Goal: Task Accomplishment & Management: Complete application form

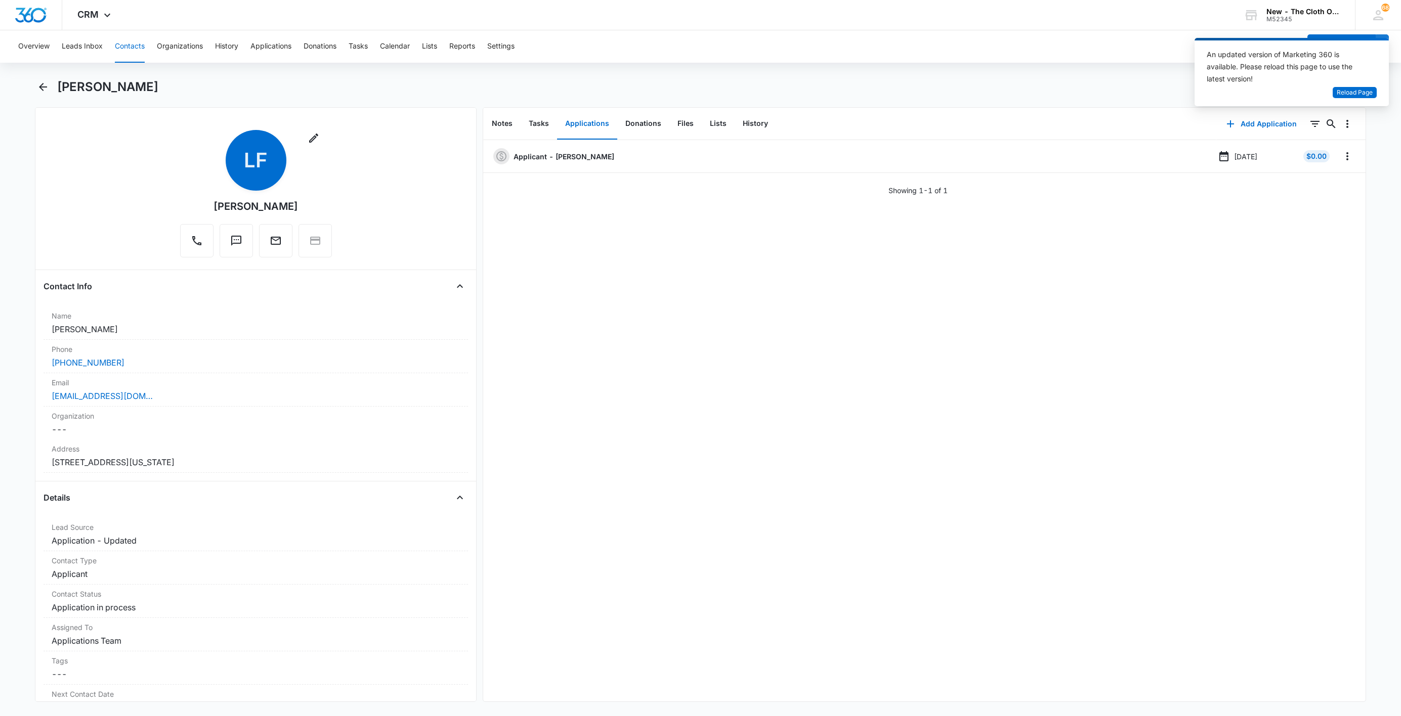
scroll to position [2276, 0]
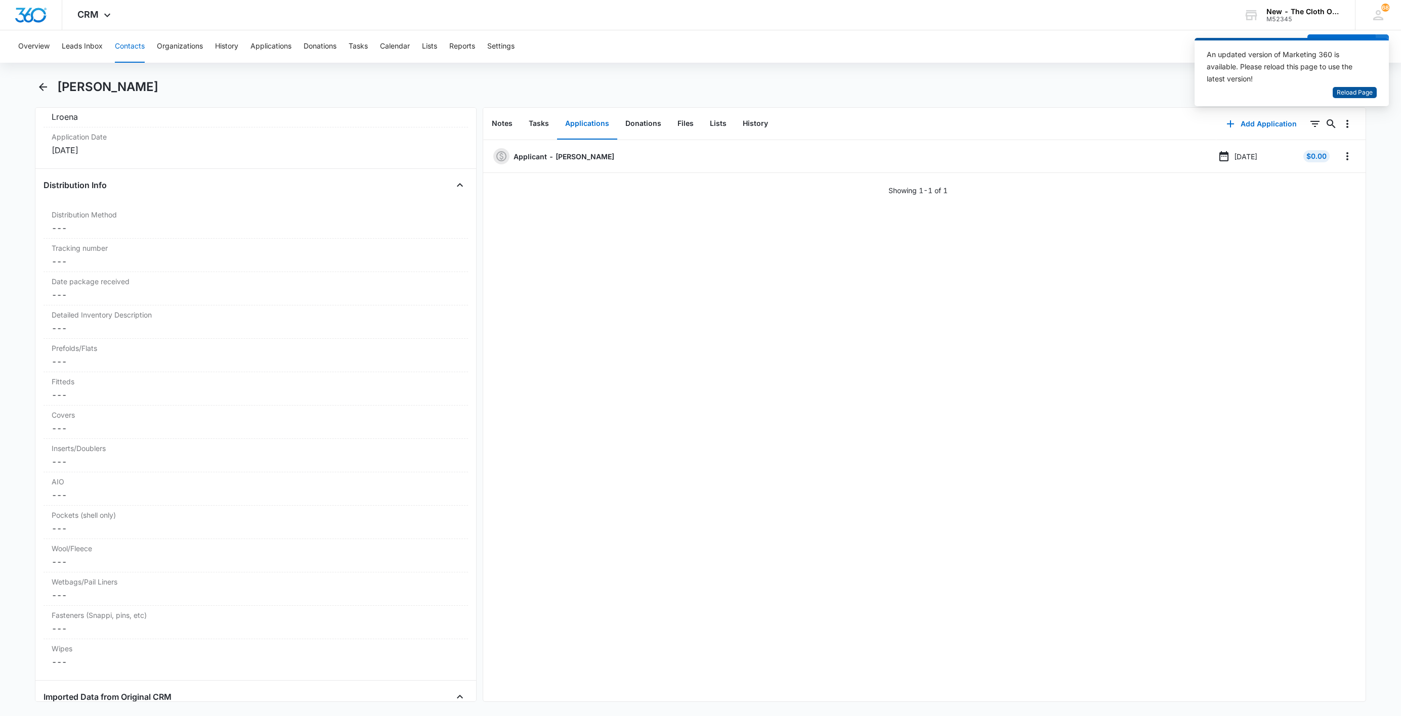
click at [1369, 90] on span "Reload Page" at bounding box center [1354, 93] width 36 height 10
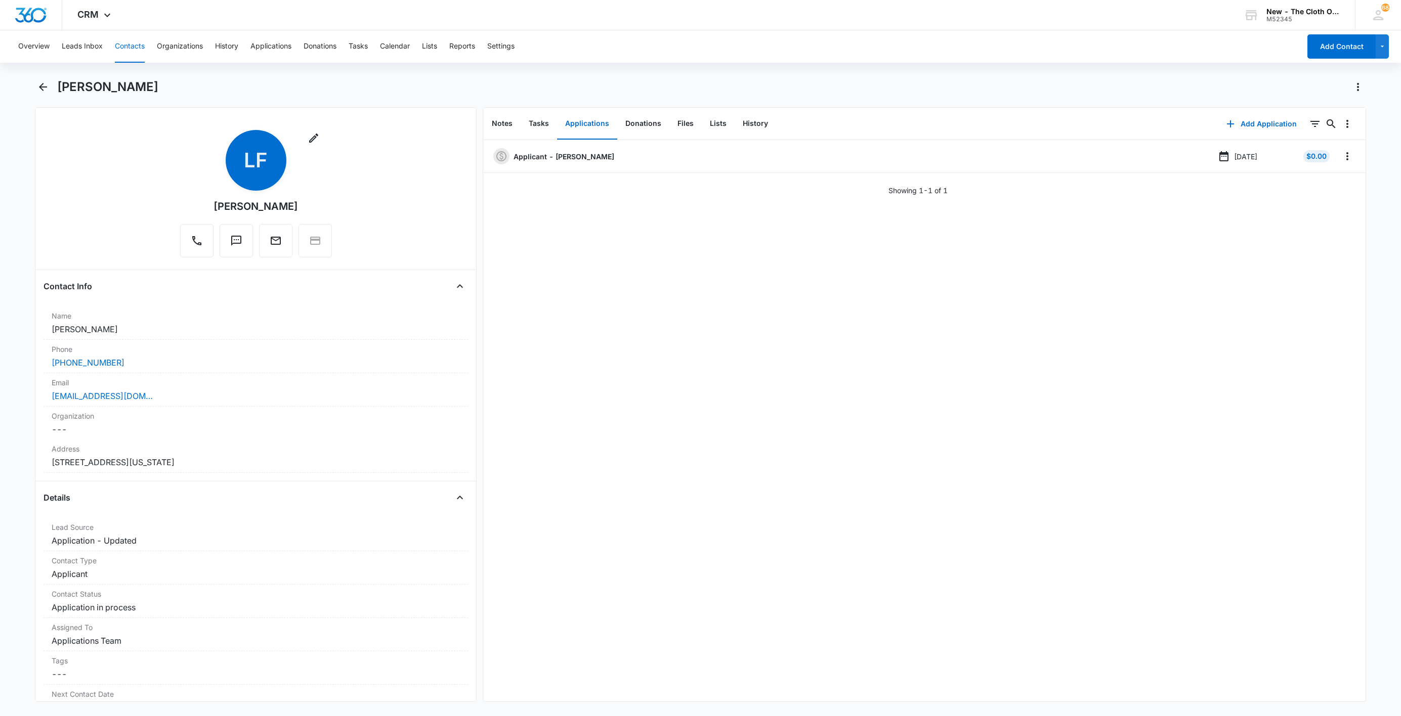
drag, startPoint x: 117, startPoint y: 42, endPoint x: 409, endPoint y: 91, distance: 295.4
click at [122, 41] on button "Contacts" at bounding box center [130, 46] width 30 height 32
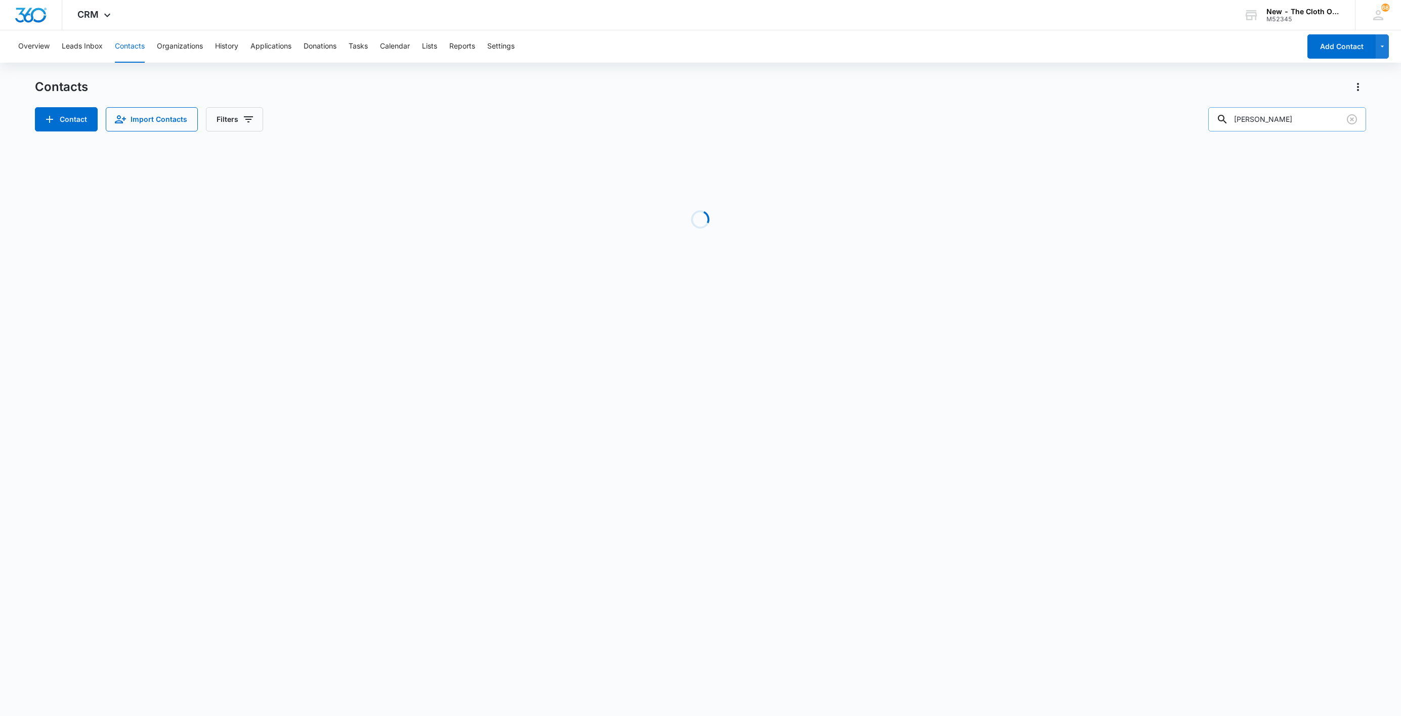
drag, startPoint x: 1324, startPoint y: 104, endPoint x: 1306, endPoint y: 120, distance: 24.4
click at [1258, 127] on div "Contacts Contact Import Contacts Filters Lorena Figueroa" at bounding box center [700, 105] width 1331 height 53
click at [1317, 114] on input "[PERSON_NAME]" at bounding box center [1287, 119] width 158 height 24
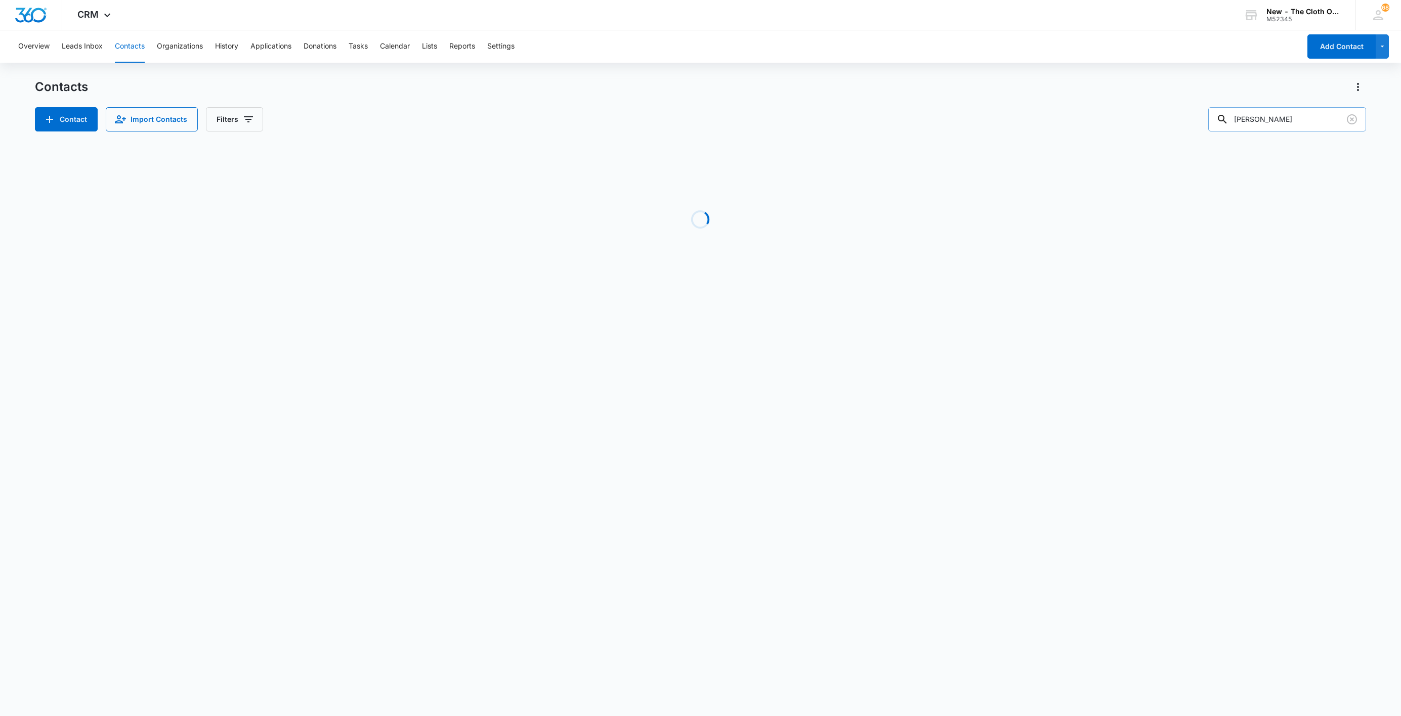
paste input "natividadhdez2201@gmail.com"
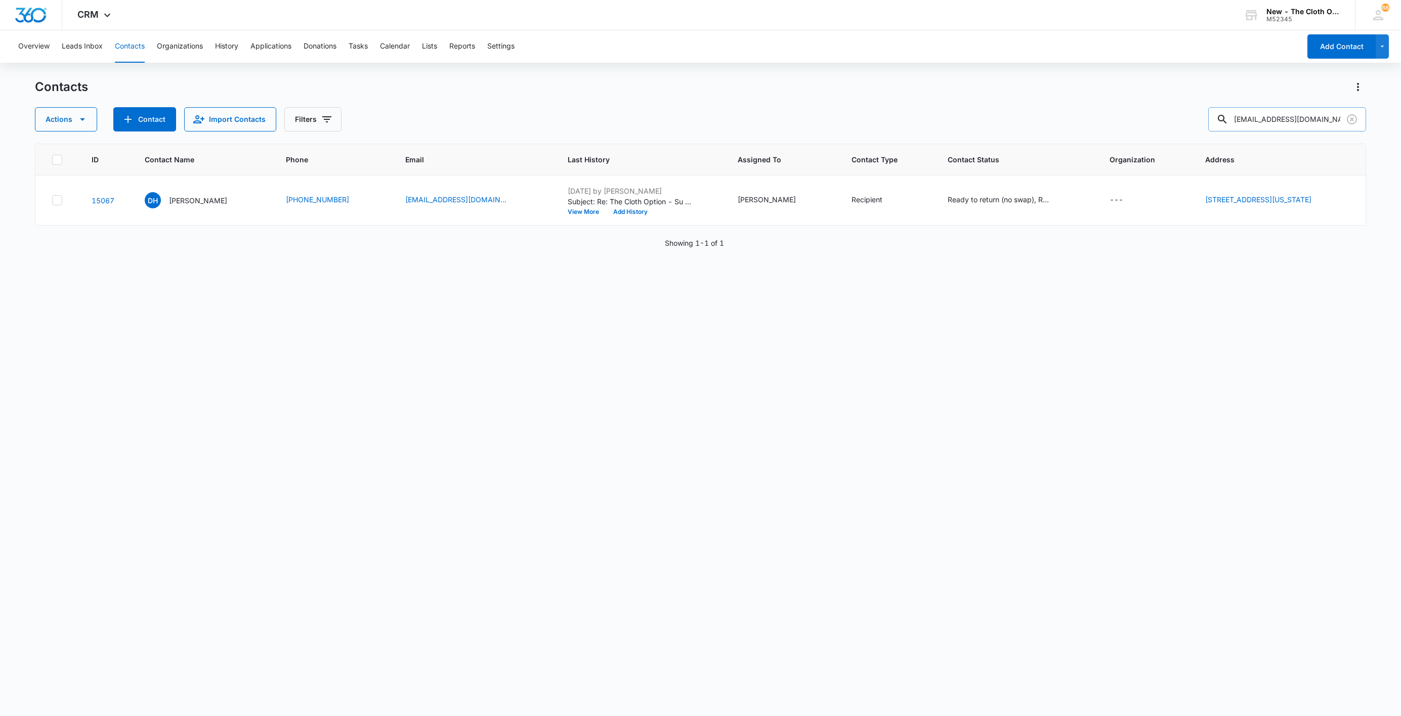
drag, startPoint x: 1240, startPoint y: 99, endPoint x: 1249, endPoint y: 108, distance: 12.9
click at [1243, 102] on div "Contacts Actions Contact Import Contacts Filters natividadhdez2201@gmail.com" at bounding box center [700, 105] width 1331 height 53
click at [1249, 108] on input "natividadhdez2201@gmail.com" at bounding box center [1287, 119] width 158 height 24
click at [1250, 109] on input "natividadhdez2201@gmail.com" at bounding box center [1287, 119] width 158 height 24
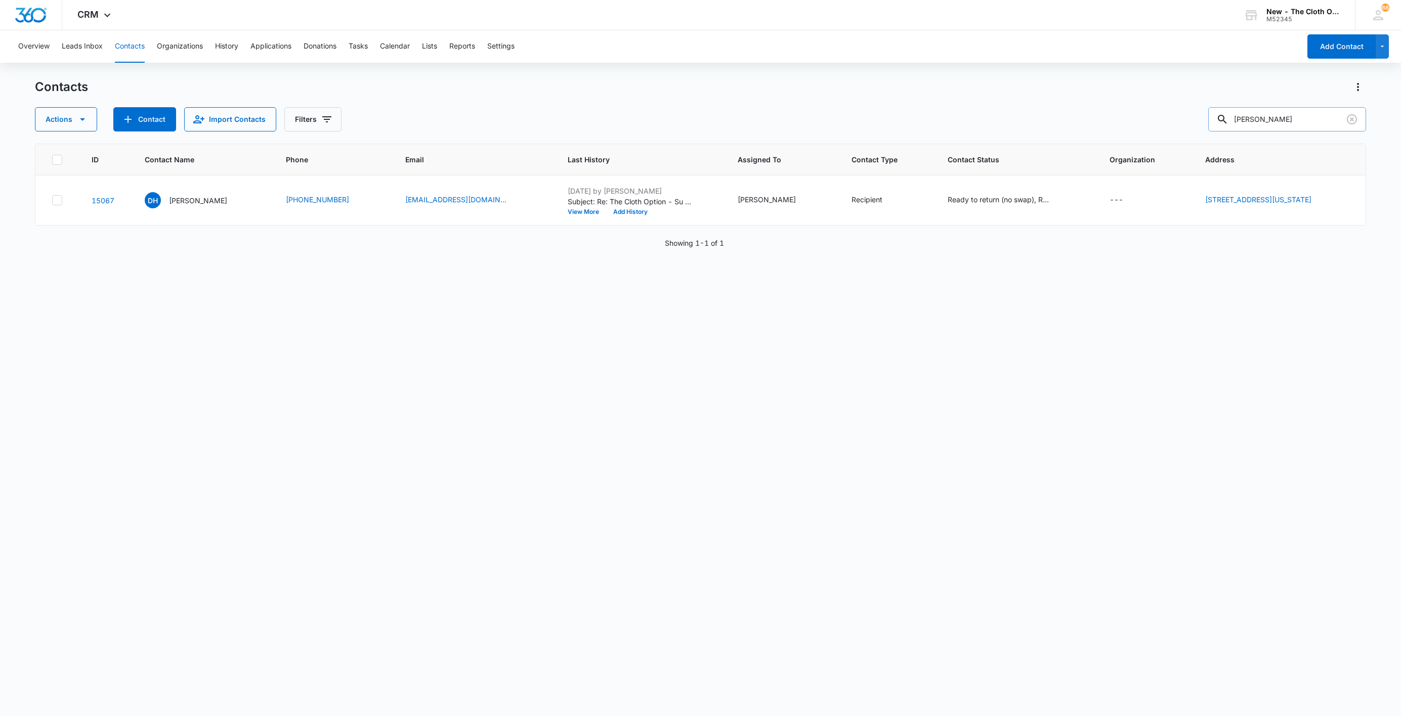
type input "consepcion figueroa"
click at [167, 201] on p "Consepcion Figueroa" at bounding box center [195, 200] width 58 height 11
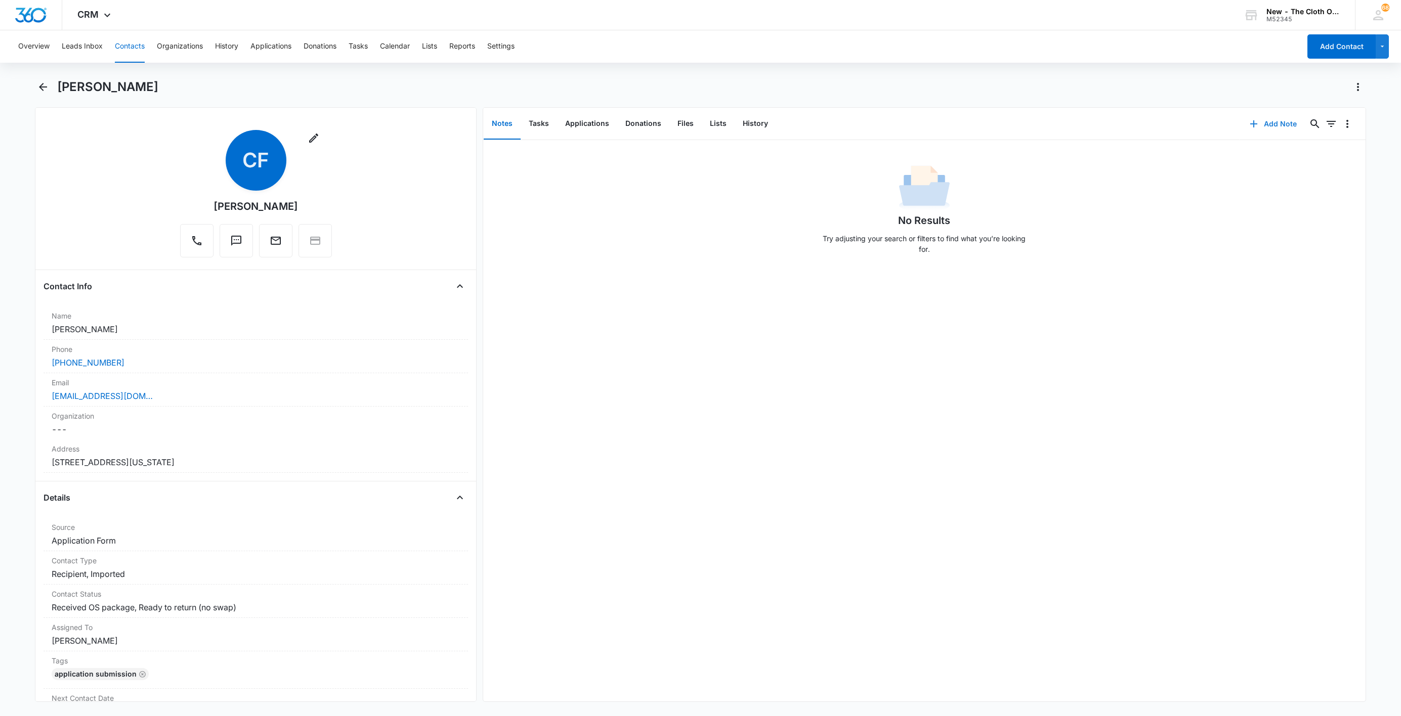
click at [1272, 120] on button "Add Note" at bounding box center [1272, 124] width 67 height 24
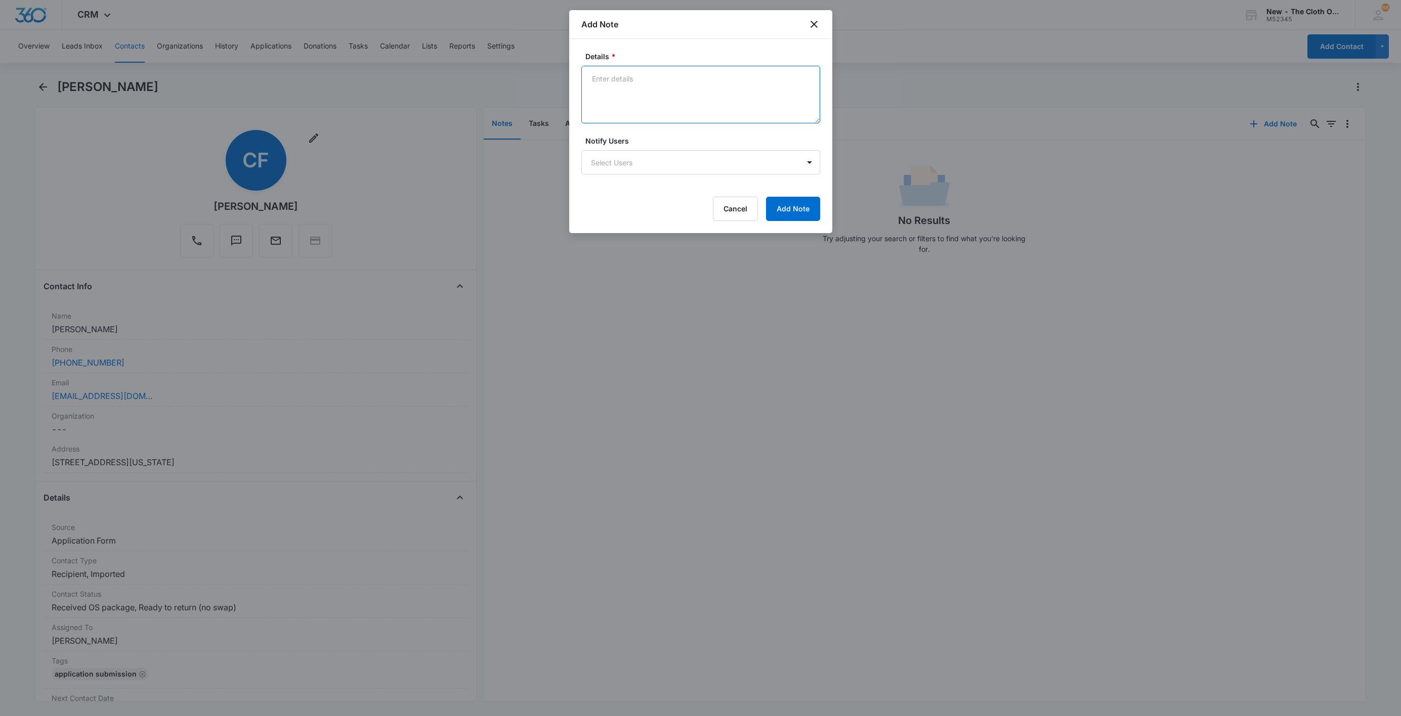
click at [630, 93] on textarea "Details *" at bounding box center [700, 95] width 239 height 58
click at [604, 90] on textarea "NEW ADDRESS NOTED ON RETURN FORM:" at bounding box center [700, 95] width 239 height 58
paste textarea "3905 rainstone court Augusta GA 30906"
drag, startPoint x: 612, startPoint y: 93, endPoint x: 619, endPoint y: 92, distance: 7.2
click at [615, 92] on textarea "NEW ADDRESS NOTED ON RETURN FORM: 3905 rainstone court Augusta GA 30906" at bounding box center [700, 95] width 239 height 58
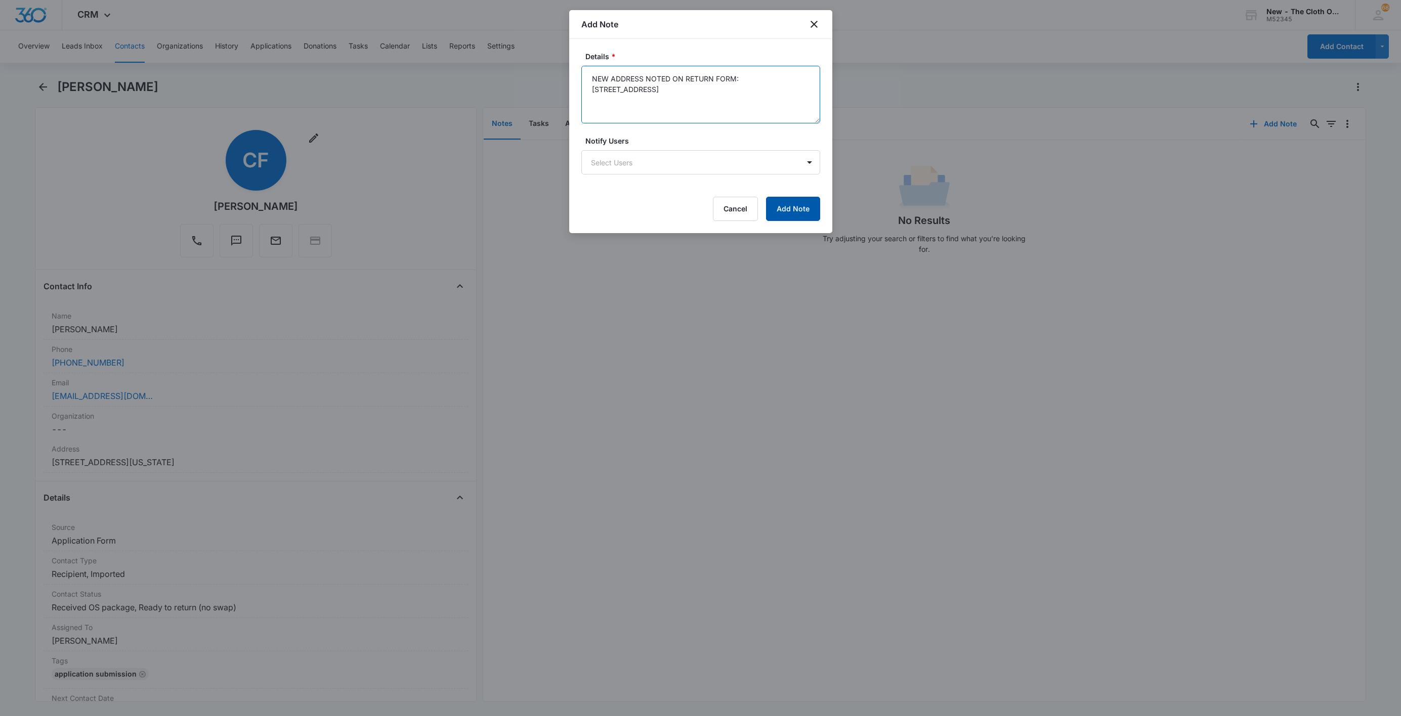
type textarea "NEW ADDRESS NOTED ON RETURN FORM: 3905 Rainstone Court, Augusta, GA 30906"
click at [798, 211] on button "Add Note" at bounding box center [793, 209] width 54 height 24
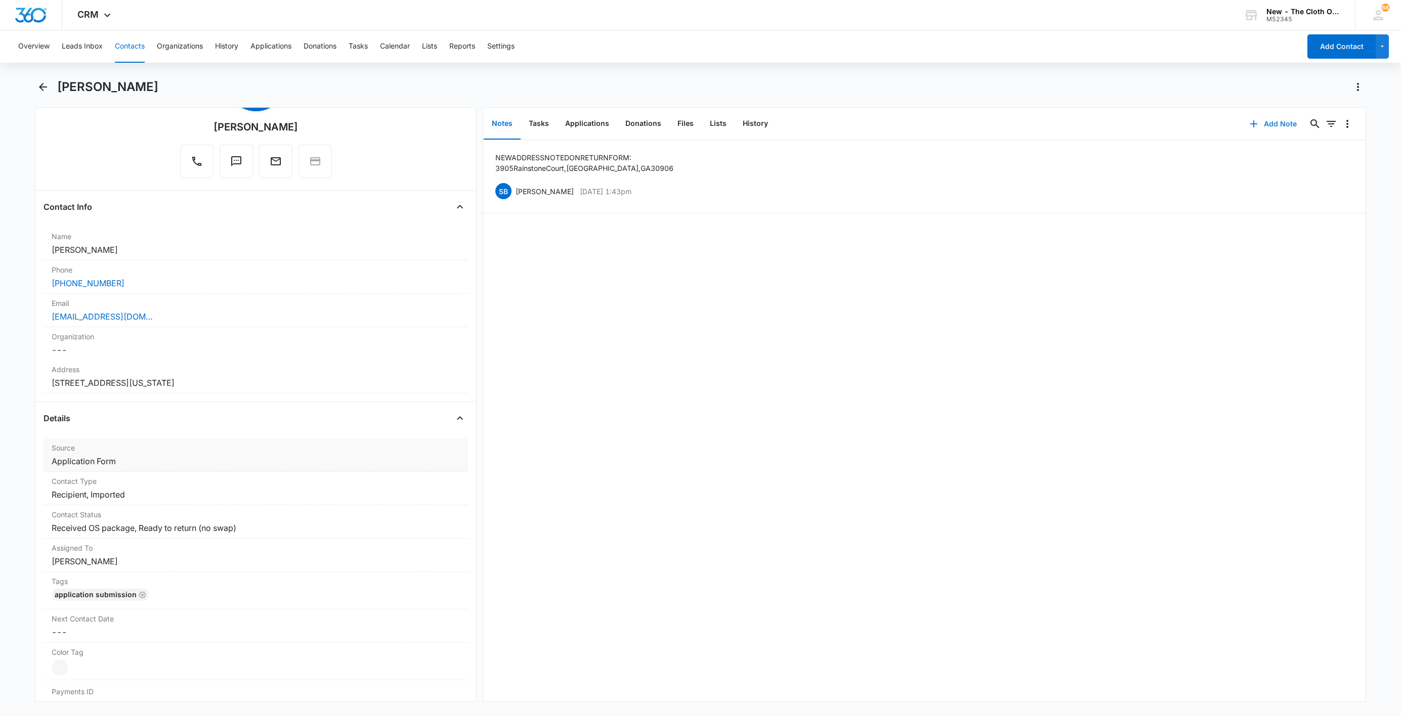
scroll to position [152, 0]
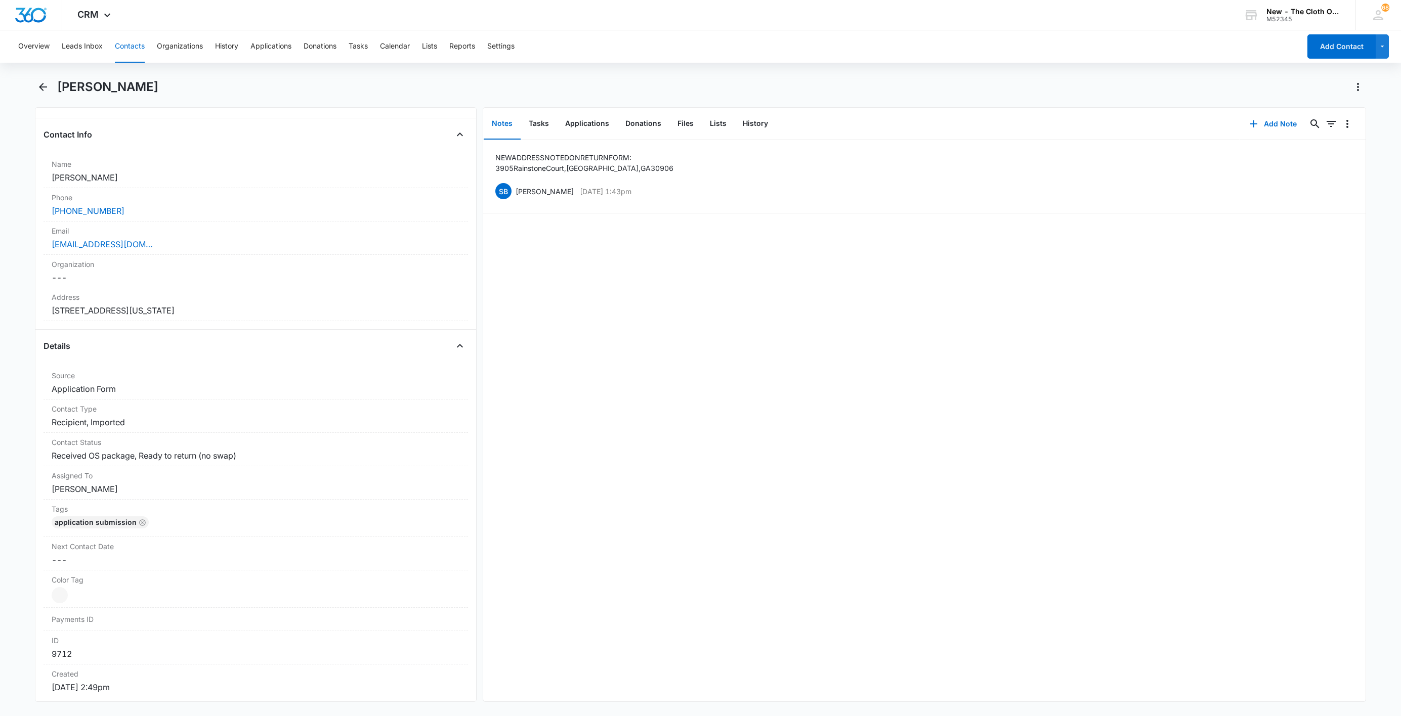
click at [85, 87] on h1 "Consepcion Figueroa" at bounding box center [107, 86] width 101 height 15
copy div "Consepcion Figueroa Remove"
click at [546, 118] on button "Tasks" at bounding box center [538, 123] width 36 height 31
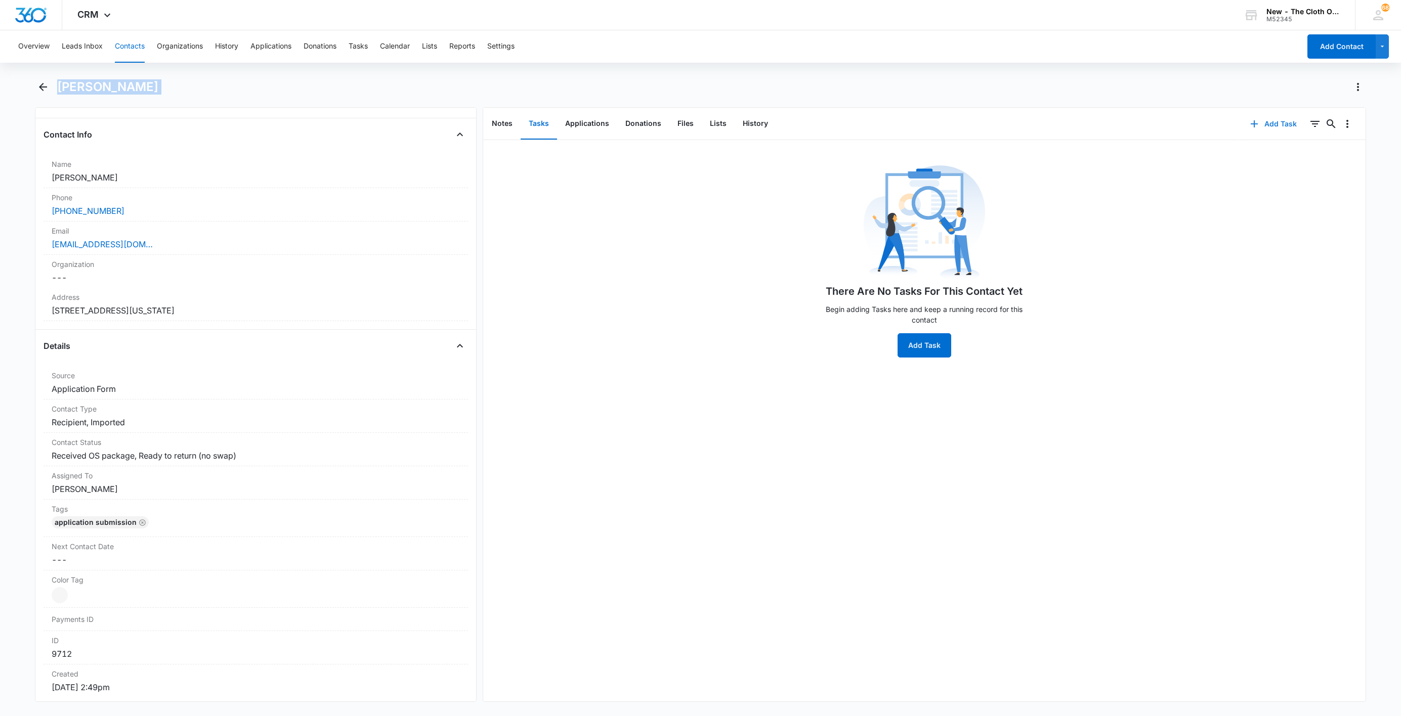
click at [1248, 124] on icon "button" at bounding box center [1254, 124] width 12 height 12
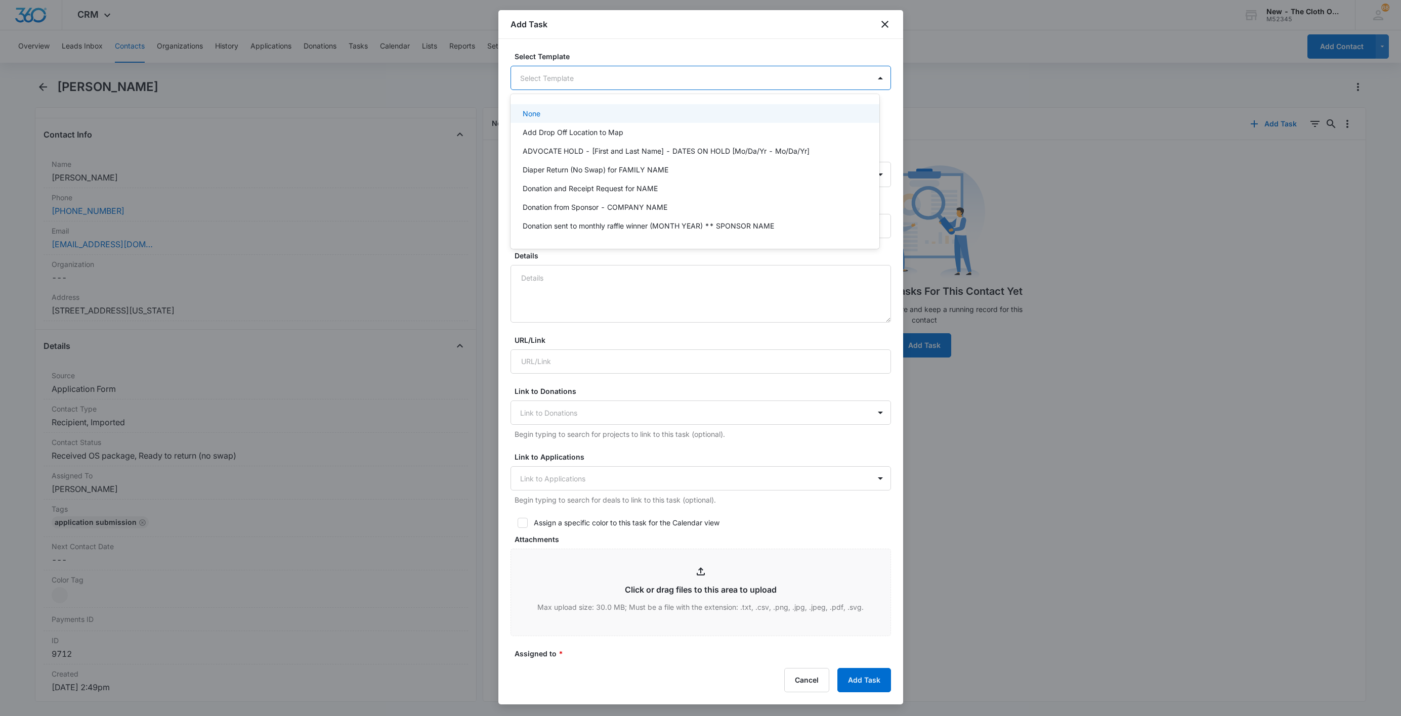
click at [650, 79] on body "CRM Apps Reputation Websites Forms CRM Email Social Shop Payments POS Ads Intel…" at bounding box center [700, 358] width 1401 height 716
type input "ret"
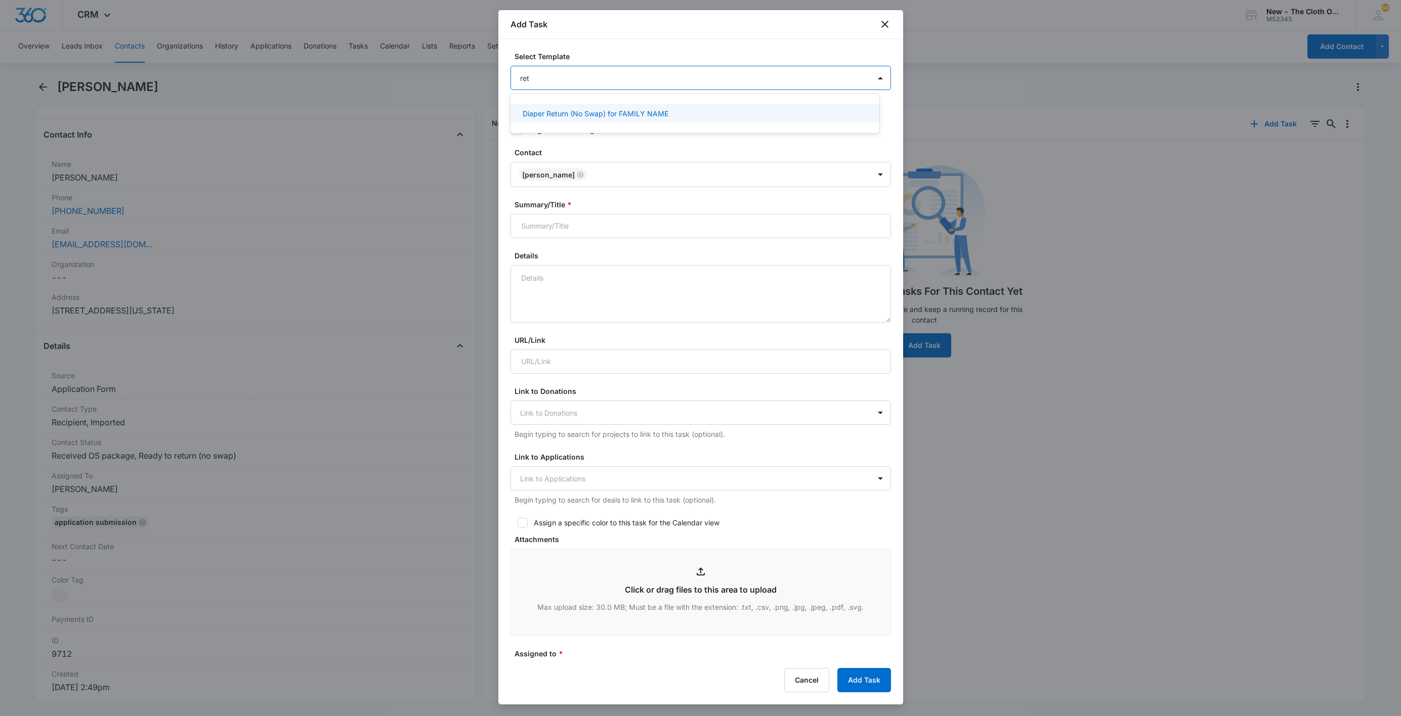
click at [598, 117] on p "Diaper Return (No Swap) for FAMILY NAME" at bounding box center [596, 113] width 146 height 11
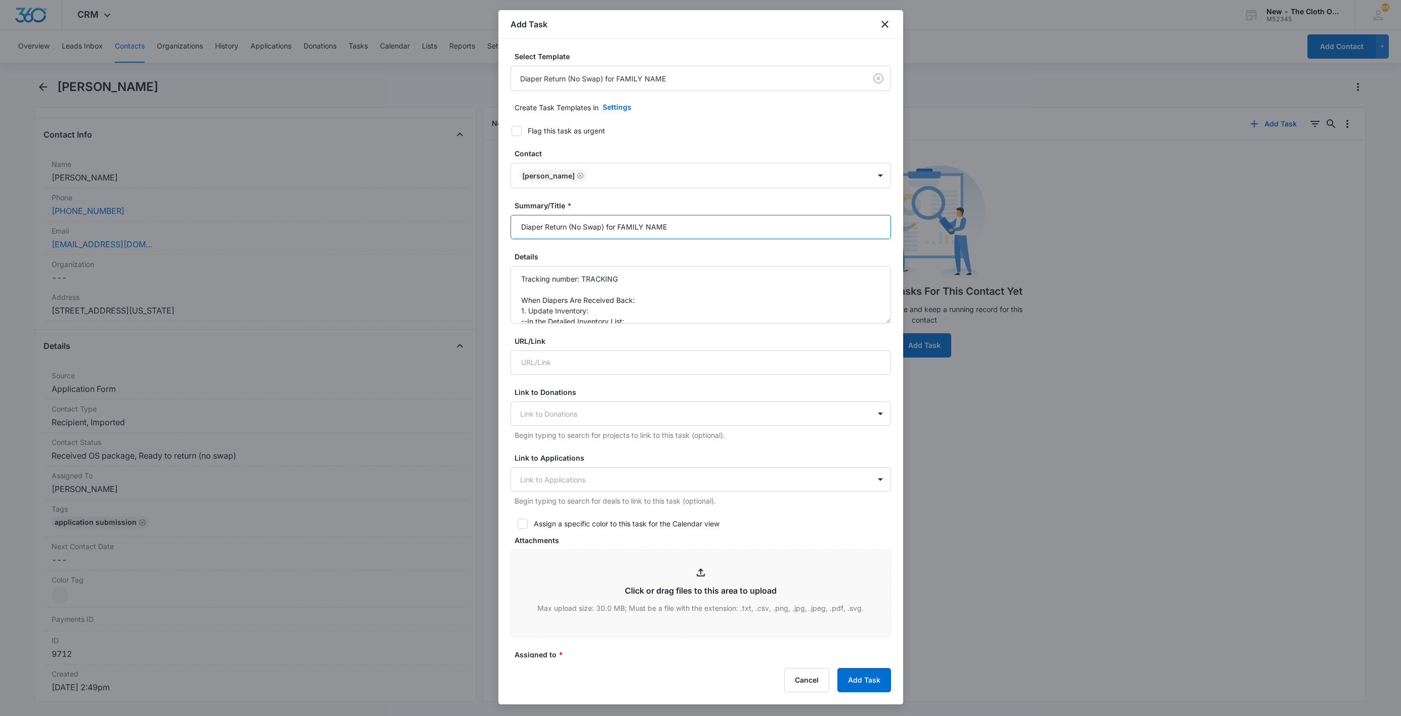
drag, startPoint x: 618, startPoint y: 228, endPoint x: 712, endPoint y: 227, distance: 94.1
click at [712, 227] on input "Diaper Return (No Swap) for FAMILY NAME" at bounding box center [700, 227] width 380 height 24
paste input "Consepcion Figueroa"
type input "Diaper Return (No Swap) for Consepcion Figueroa"
drag, startPoint x: 585, startPoint y: 278, endPoint x: 683, endPoint y: 281, distance: 98.2
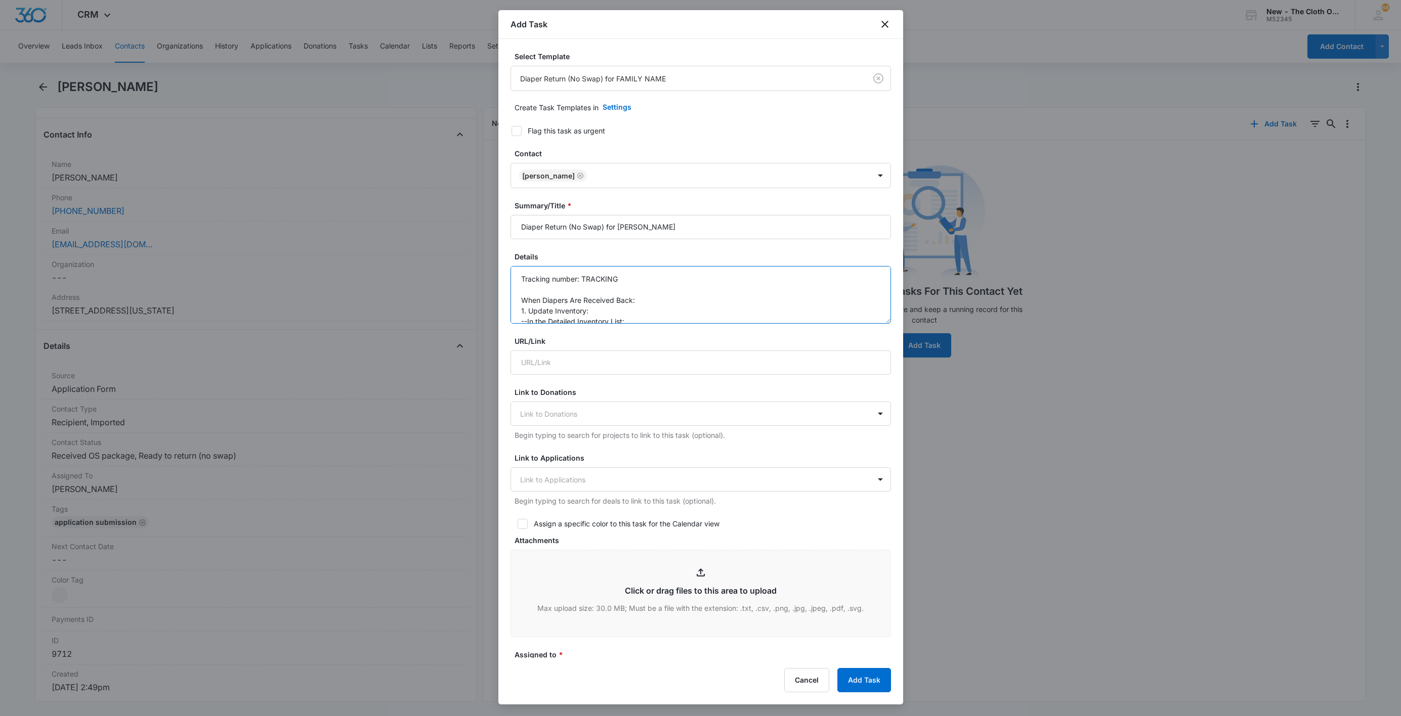
click at [683, 281] on textarea "Tracking number: TRACKING When Diapers Are Received Back: 1. Update Inventory: …" at bounding box center [700, 295] width 380 height 58
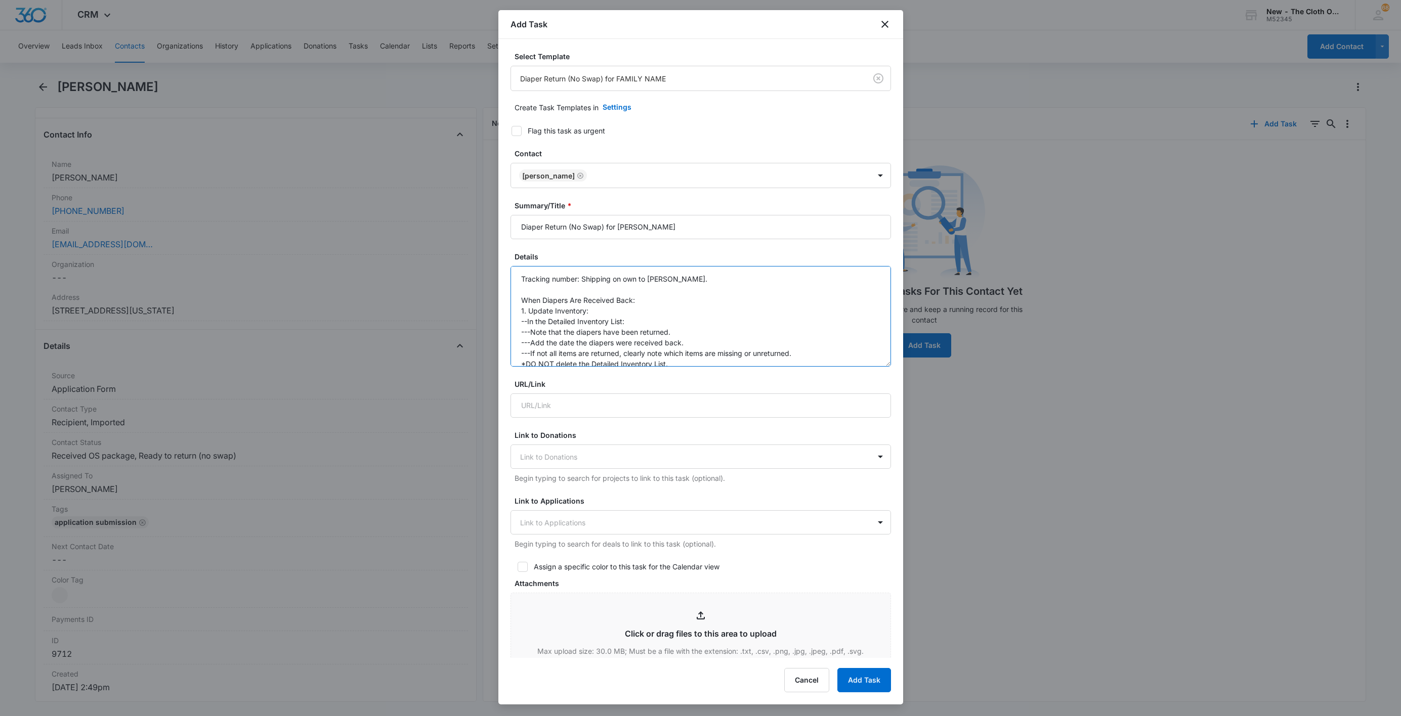
drag, startPoint x: 873, startPoint y: 321, endPoint x: 868, endPoint y: 365, distance: 44.2
click at [871, 365] on textarea "Tracking number: Shipping on own to Faye. When Diapers Are Received Back: 1. Up…" at bounding box center [700, 316] width 380 height 101
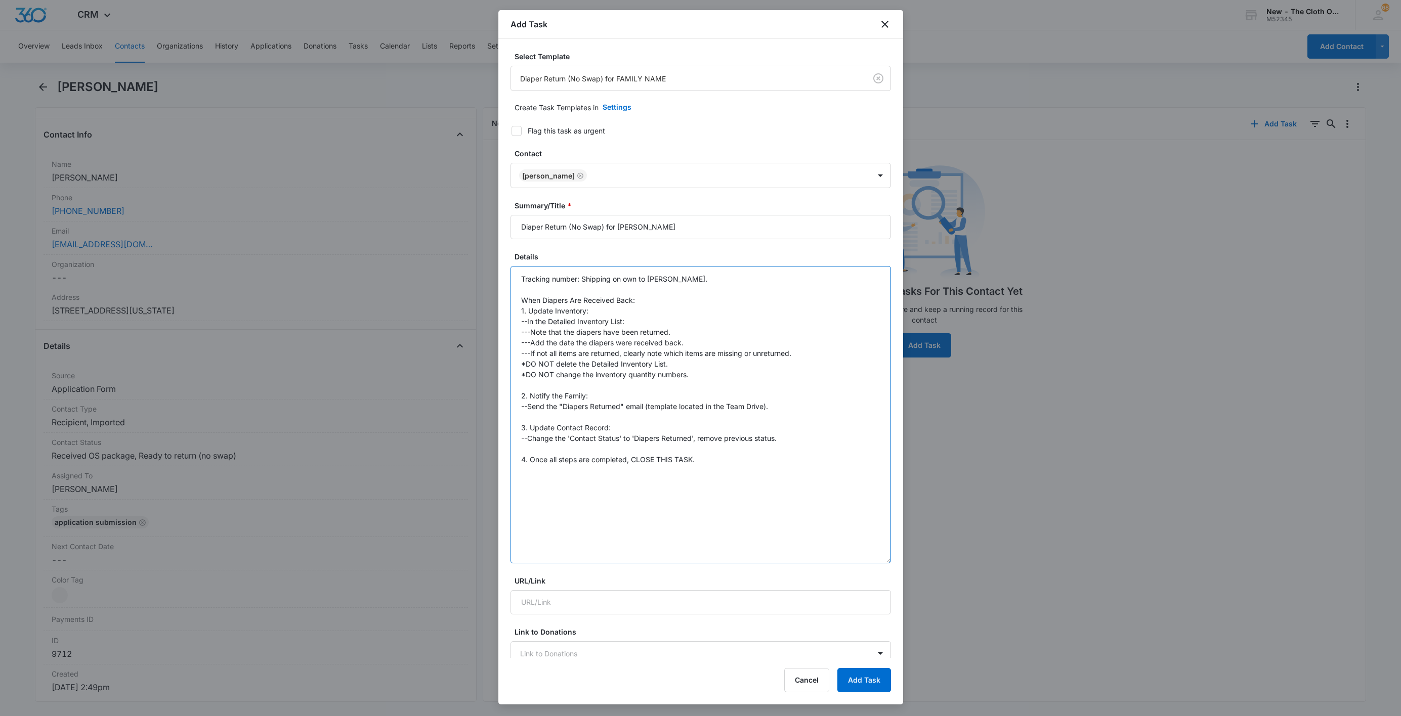
drag, startPoint x: 875, startPoint y: 363, endPoint x: 803, endPoint y: 582, distance: 230.3
click at [826, 563] on textarea "Tracking number: Shipping on own to Faye. When Diapers Are Received Back: 1. Up…" at bounding box center [700, 414] width 380 height 297
type textarea "Tracking number: Shipping on own to Faye. When Diapers Are Received Back: 1. Up…"
click at [786, 238] on input "Diaper Return (No Swap) for Consepcion Figueroa" at bounding box center [700, 227] width 380 height 24
type input "Diaper Return (No Swap) for Consepcion Figueroa (see note at bottom of task)"
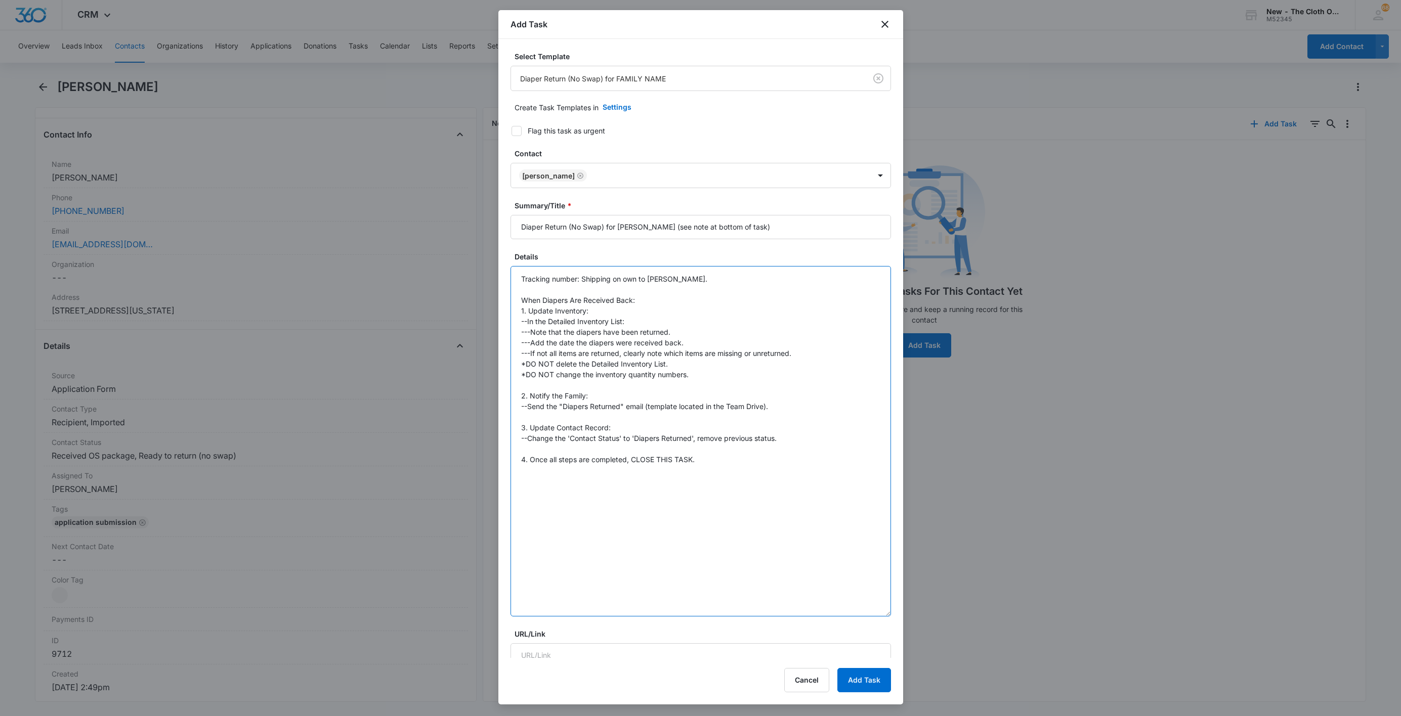
click at [822, 467] on textarea "Tracking number: Shipping on own to Faye. When Diapers Are Received Back: 1. Up…" at bounding box center [700, 441] width 380 height 351
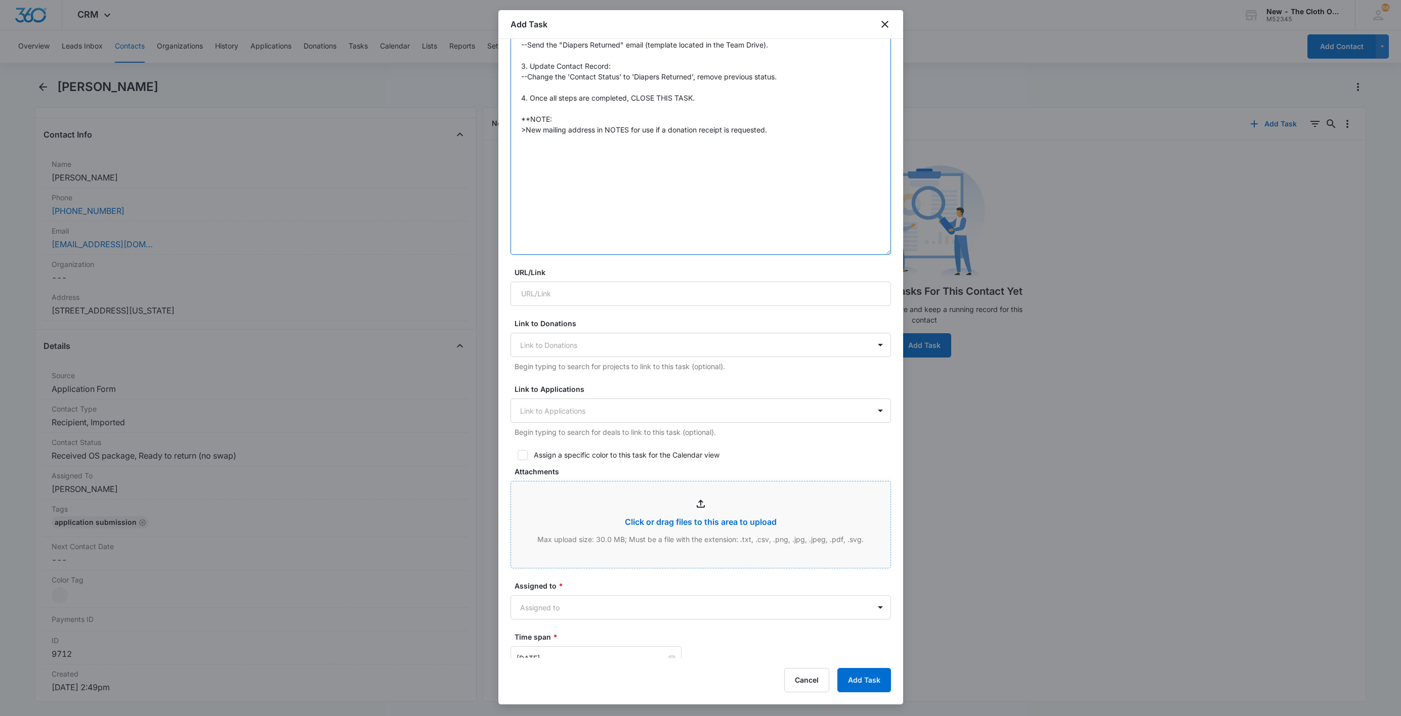
scroll to position [379, 0]
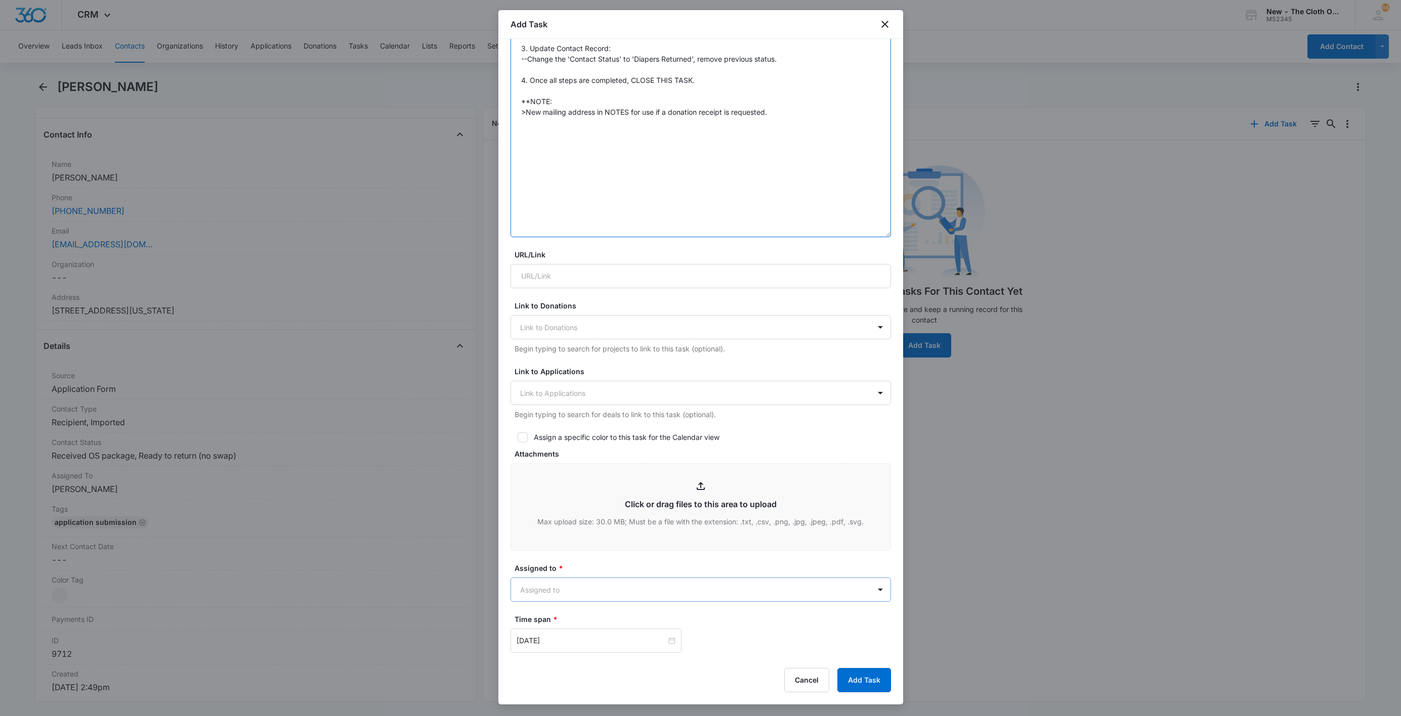
type textarea "Tracking number: Shipping on own to Faye. When Diapers Are Received Back: 1. Up…"
click at [555, 591] on body "CRM Apps Reputation Websites Forms CRM Email Social Shop Payments POS Ads Intel…" at bounding box center [700, 358] width 1401 height 716
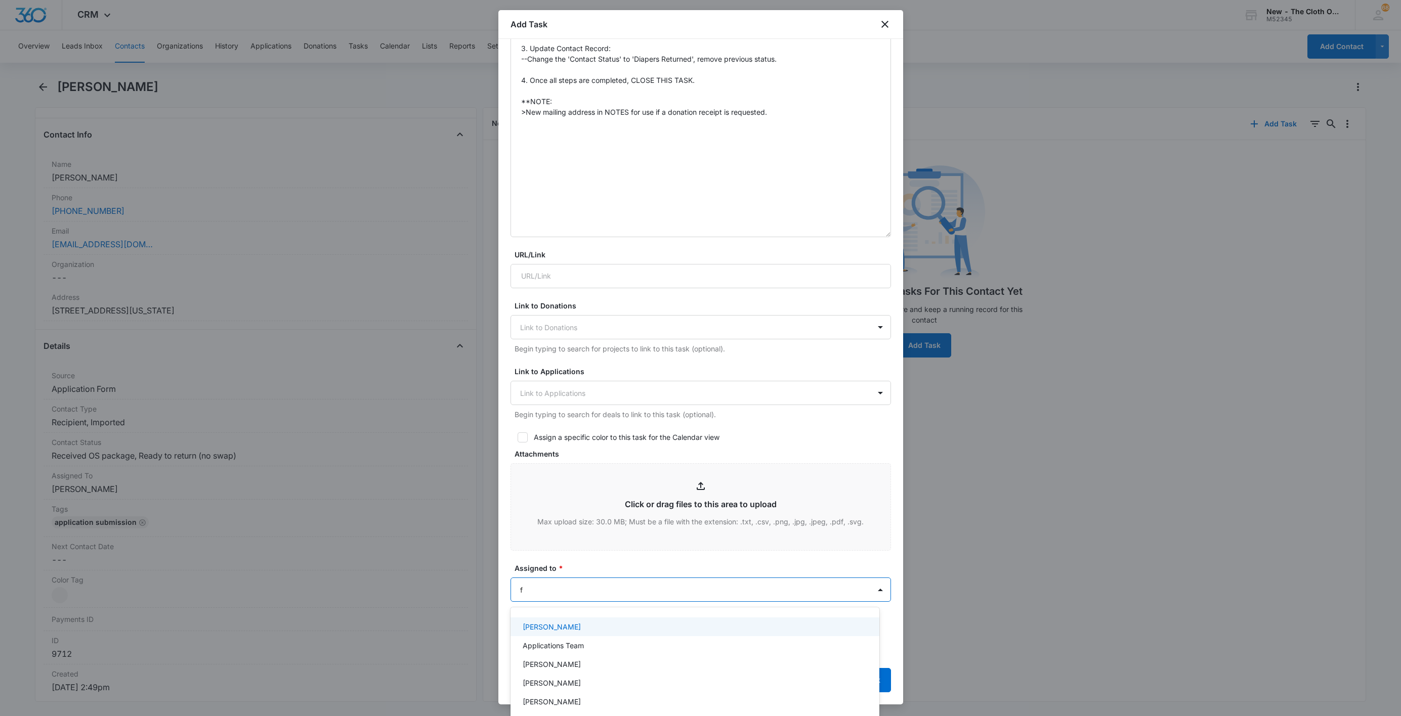
type input "fa"
click at [555, 642] on p "Faye Laherty" at bounding box center [552, 645] width 58 height 11
click at [595, 572] on div at bounding box center [700, 358] width 1401 height 716
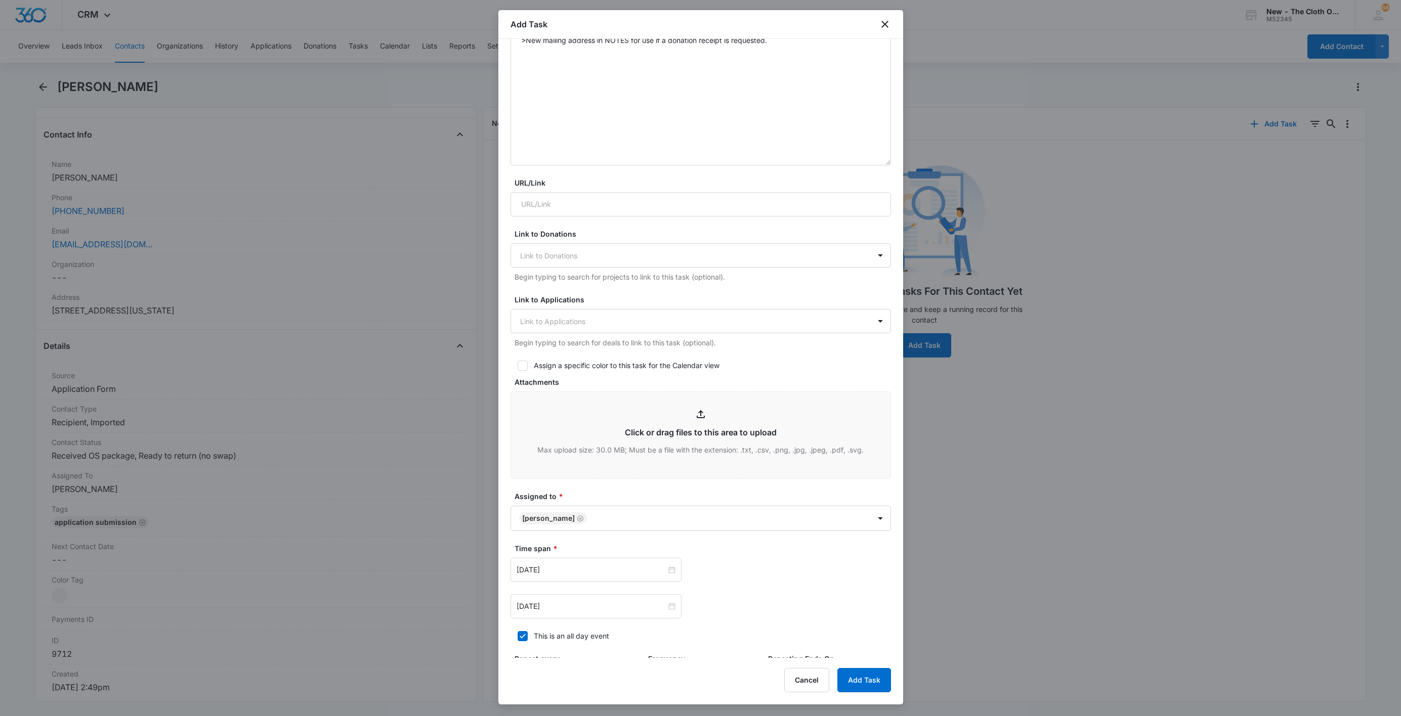
scroll to position [586, 0]
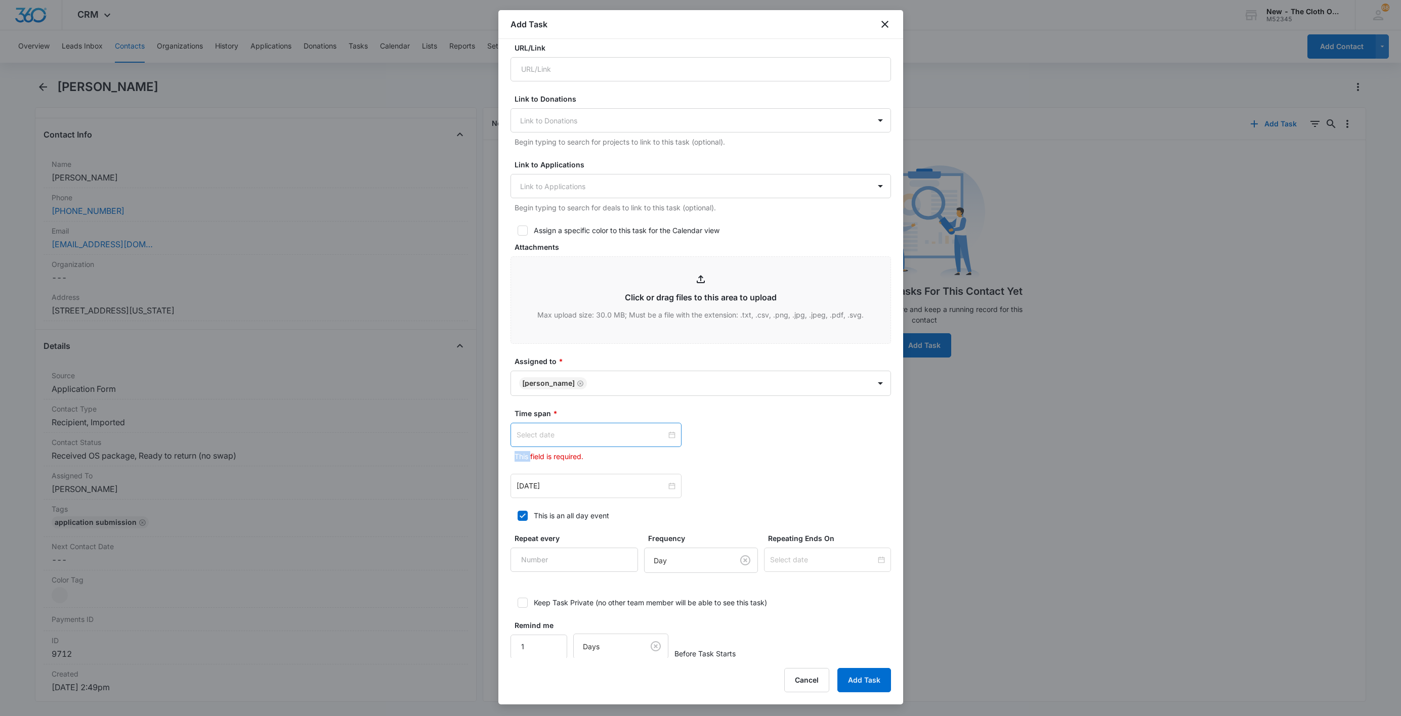
click at [665, 439] on div at bounding box center [595, 434] width 159 height 11
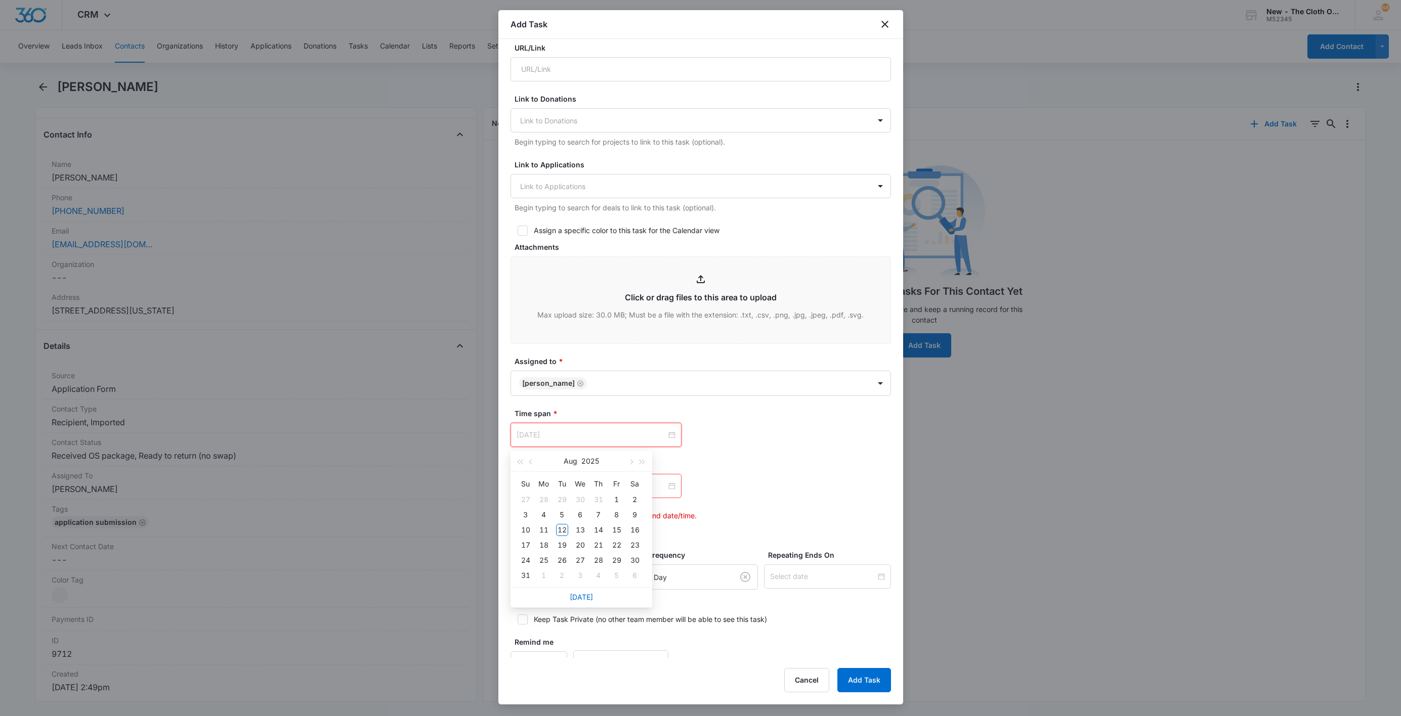
type input "Sep 3, 2025"
click at [581, 596] on link "Today" at bounding box center [581, 597] width 23 height 9
type input "Aug 12, 2025"
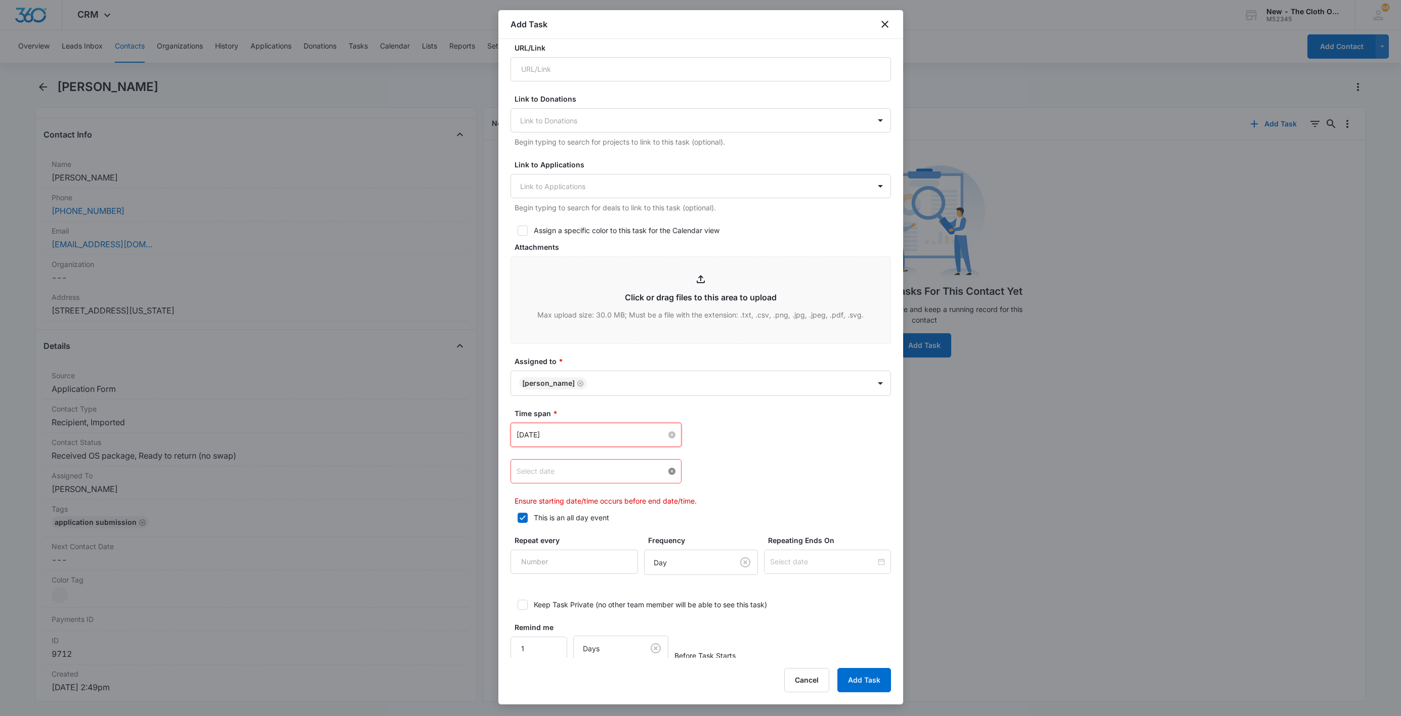
click at [665, 472] on div at bounding box center [595, 471] width 159 height 11
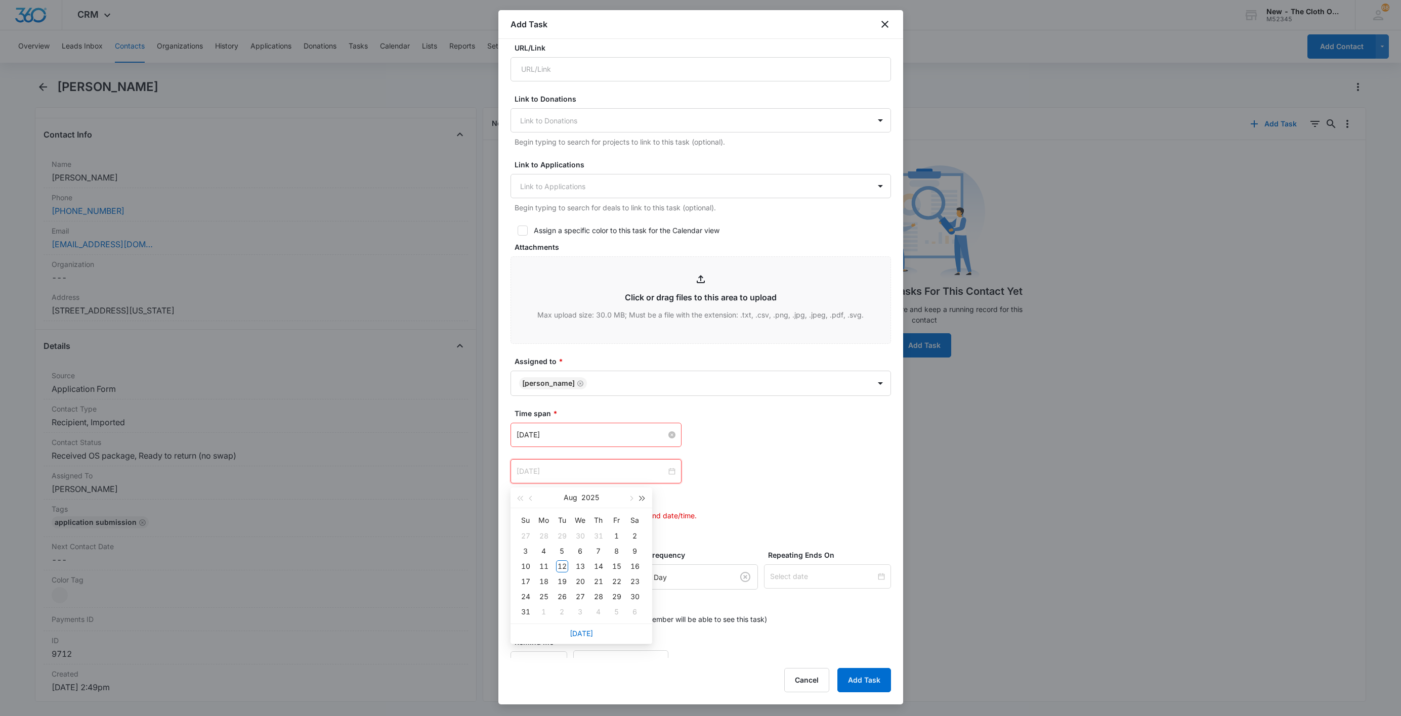
type input "Aug 2, 2025"
click at [632, 497] on span "button" at bounding box center [630, 498] width 5 height 5
type input "Sep 12, 2025"
click at [615, 551] on div "12" at bounding box center [617, 551] width 12 height 12
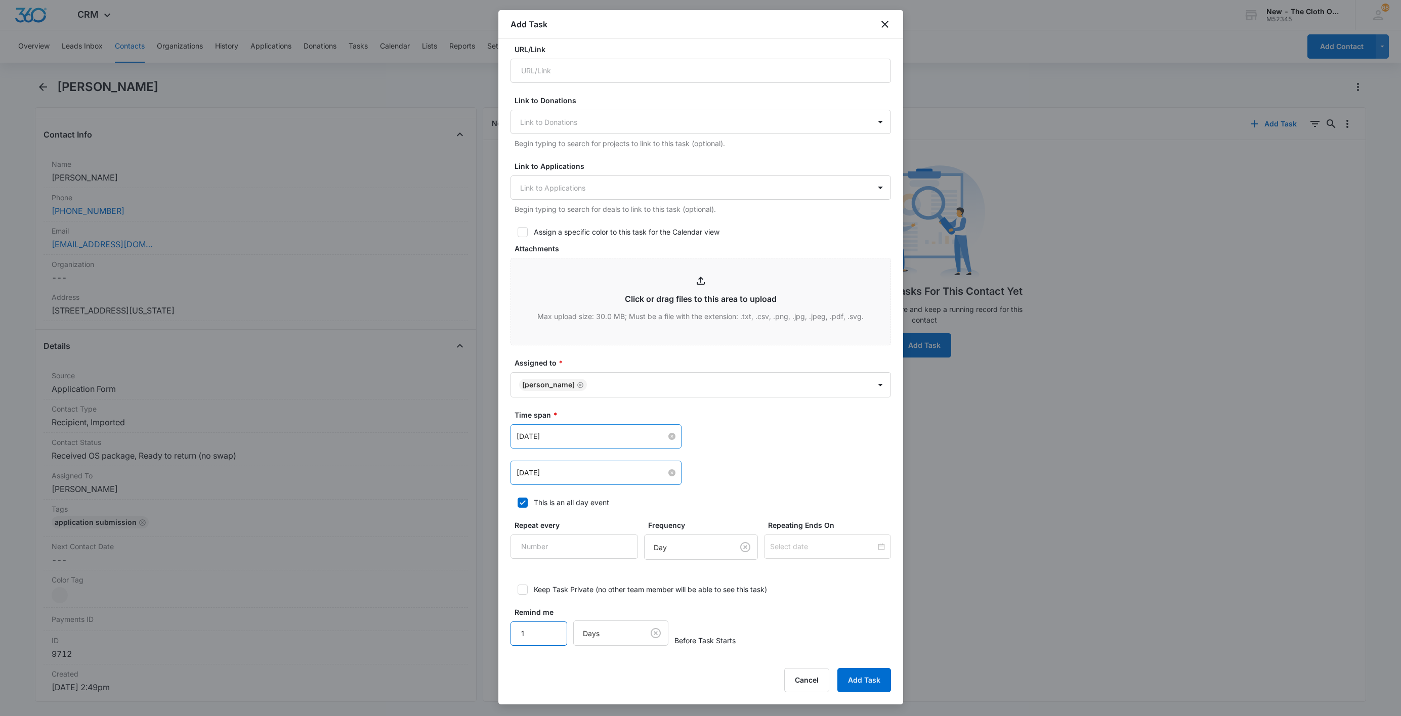
drag, startPoint x: 529, startPoint y: 634, endPoint x: 483, endPoint y: 618, distance: 49.0
click at [488, 625] on body "CRM Apps Reputation Websites Forms CRM Email Social Shop Payments POS Ads Intel…" at bounding box center [700, 358] width 1401 height 716
drag, startPoint x: 561, startPoint y: 665, endPoint x: 636, endPoint y: 627, distance: 83.5
click at [562, 665] on div "Add Task Select Template Diaper Return (No Swap) for FAMILY NAME Create Task Te…" at bounding box center [700, 357] width 405 height 694
click at [854, 683] on button "Add Task" at bounding box center [864, 680] width 54 height 24
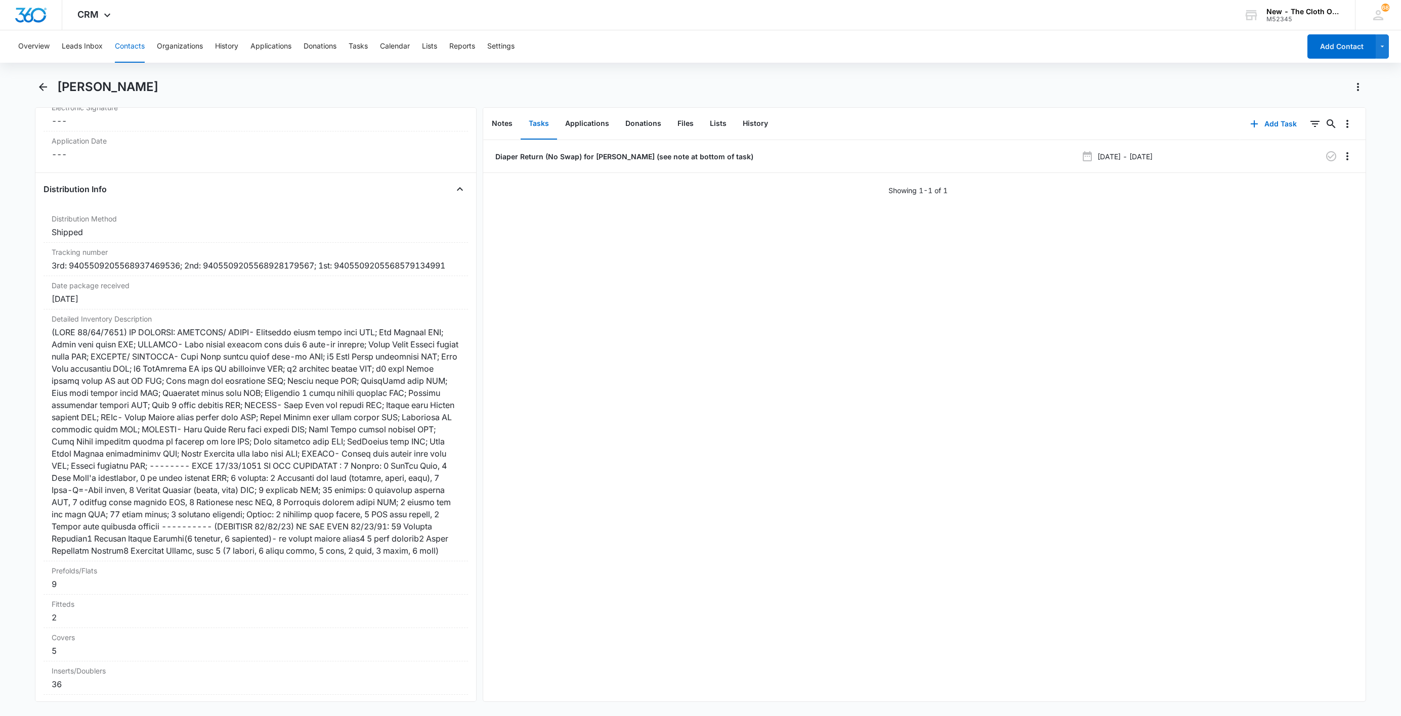
scroll to position [2352, 0]
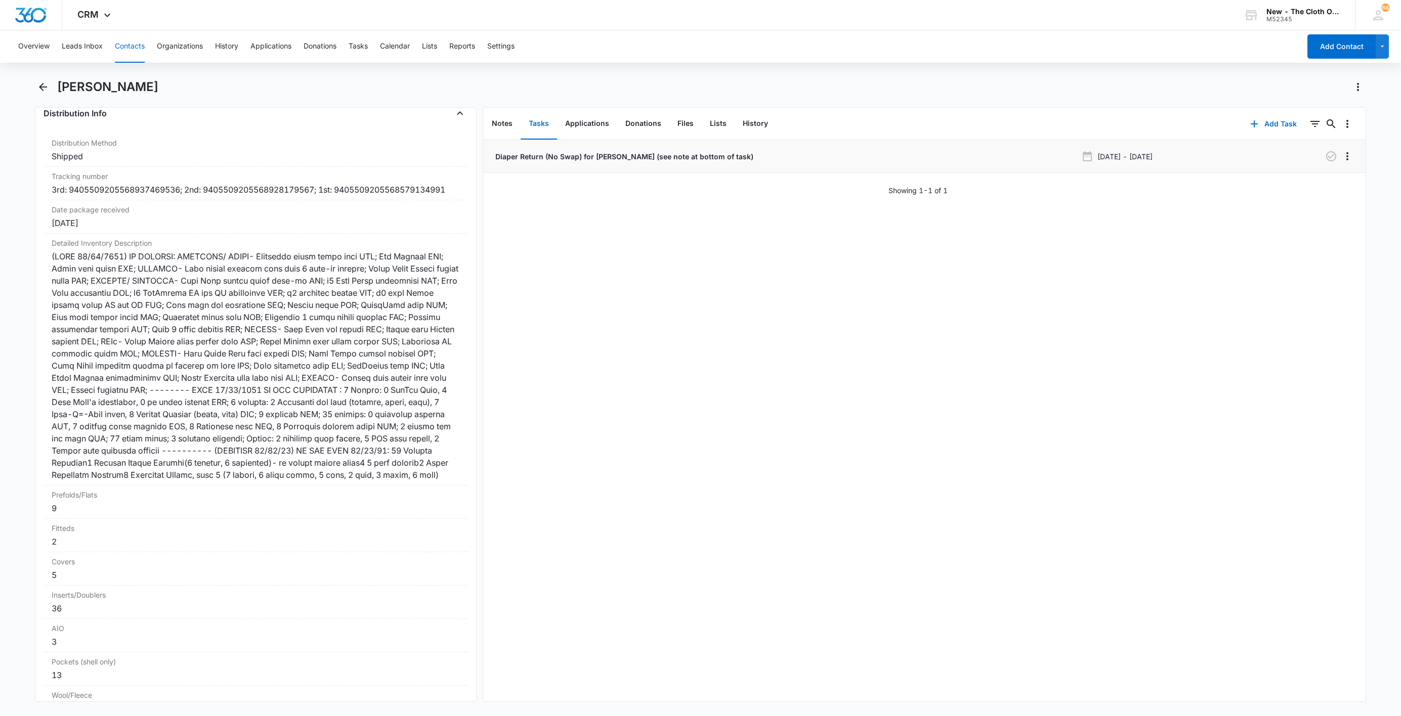
click at [658, 164] on li "Diaper Return (No Swap) for Consepcion Figueroa (see note at bottom of task) Au…" at bounding box center [924, 156] width 882 height 33
click at [655, 158] on p "Diaper Return (No Swap) for Consepcion Figueroa (see note at bottom of task)" at bounding box center [623, 156] width 260 height 11
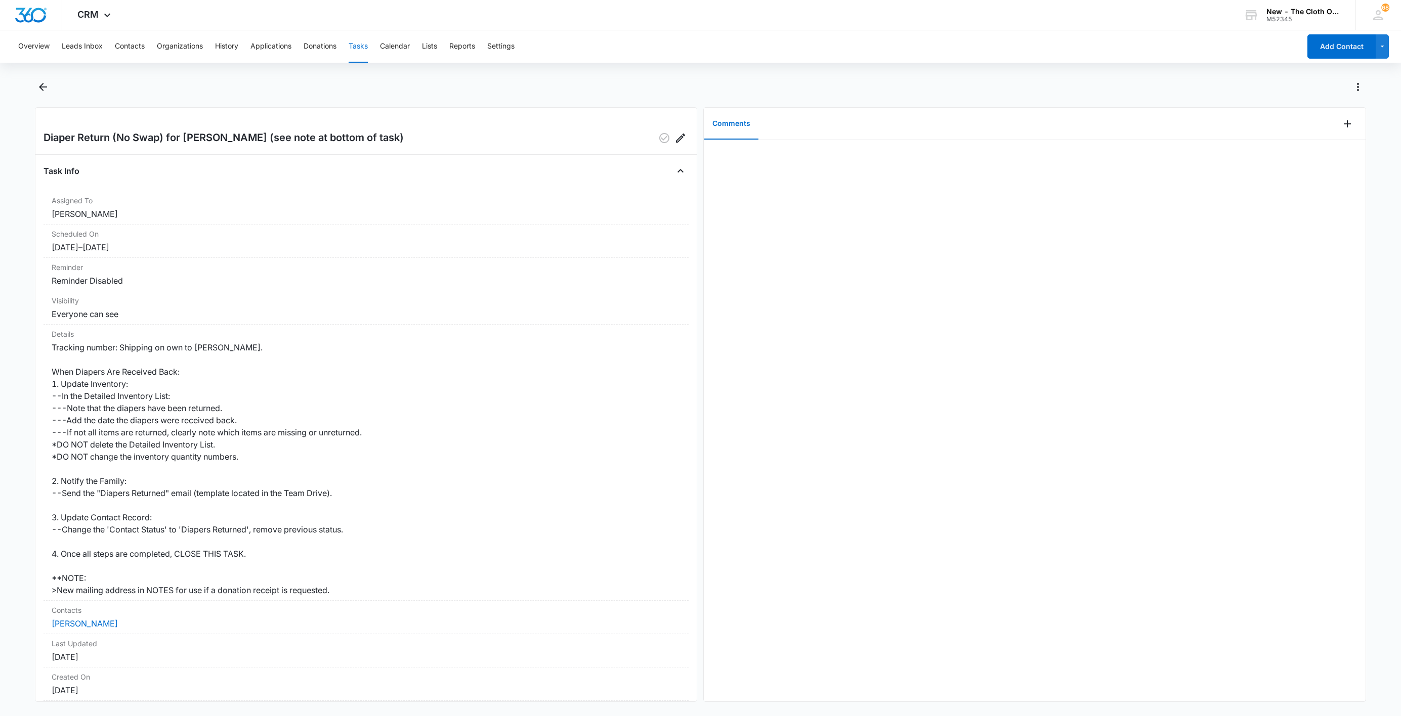
click at [1325, 125] on div "Comments" at bounding box center [1021, 124] width 635 height 32
click at [1325, 127] on div "Comments" at bounding box center [1021, 124] width 635 height 32
click at [1341, 124] on icon "Add Comment" at bounding box center [1347, 124] width 12 height 12
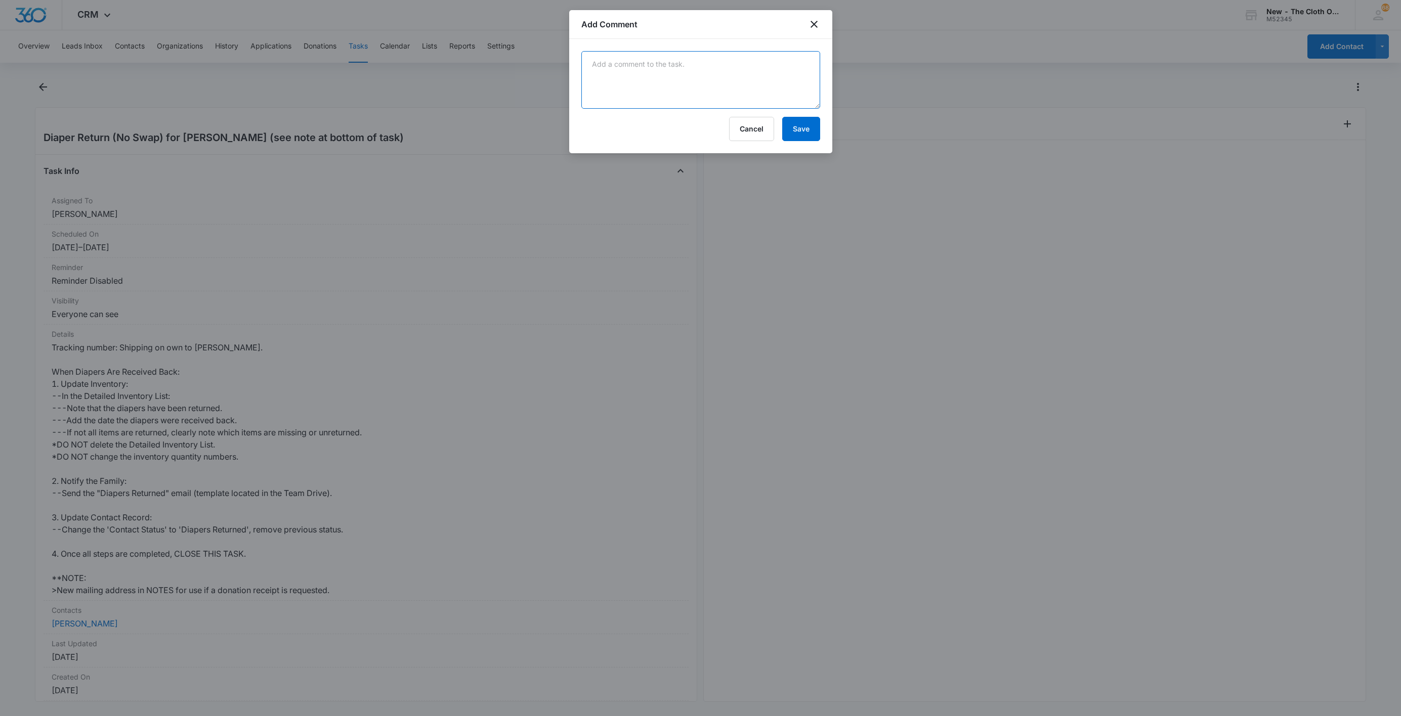
click at [788, 69] on textarea at bounding box center [700, 80] width 239 height 58
paste textarea "OS pkg for Ariella: PREFOLDS/ FLATS- Clotheeze large brown trim GUC; Mio Bambin…"
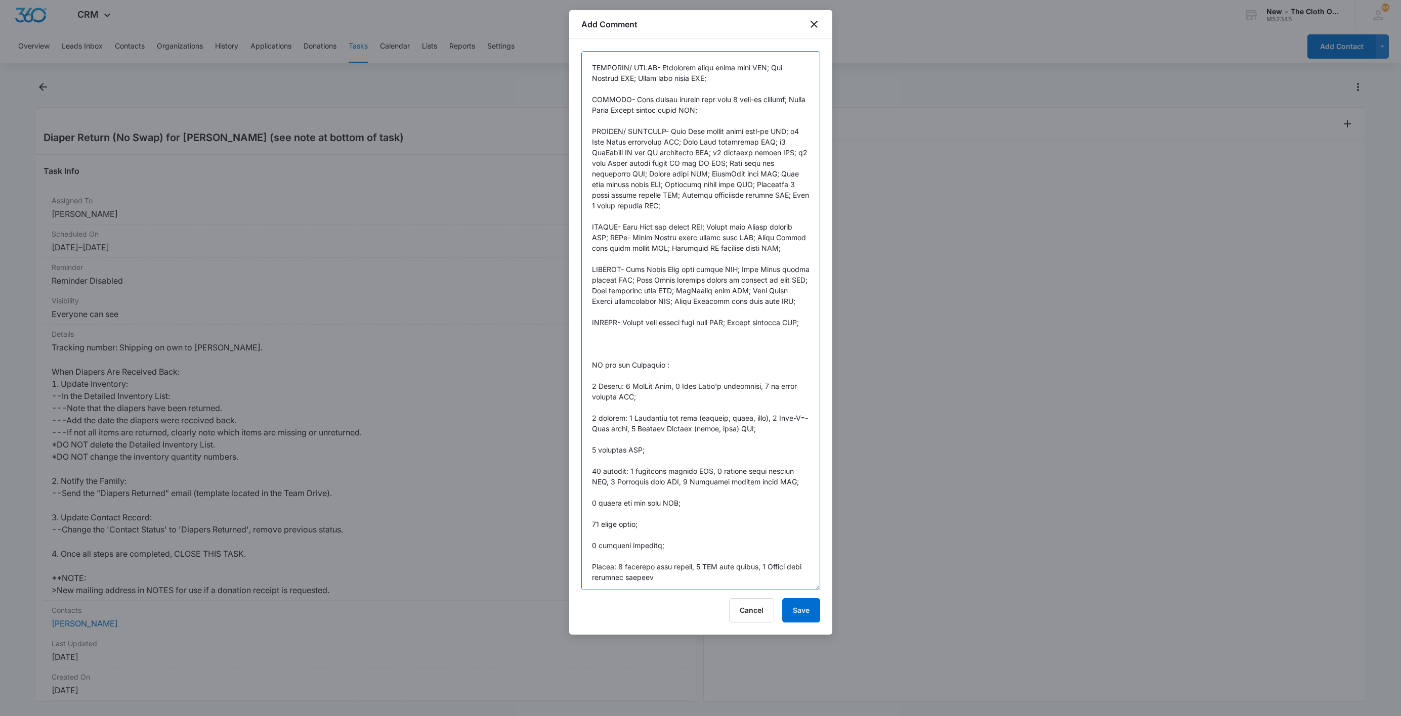
scroll to position [11, 0]
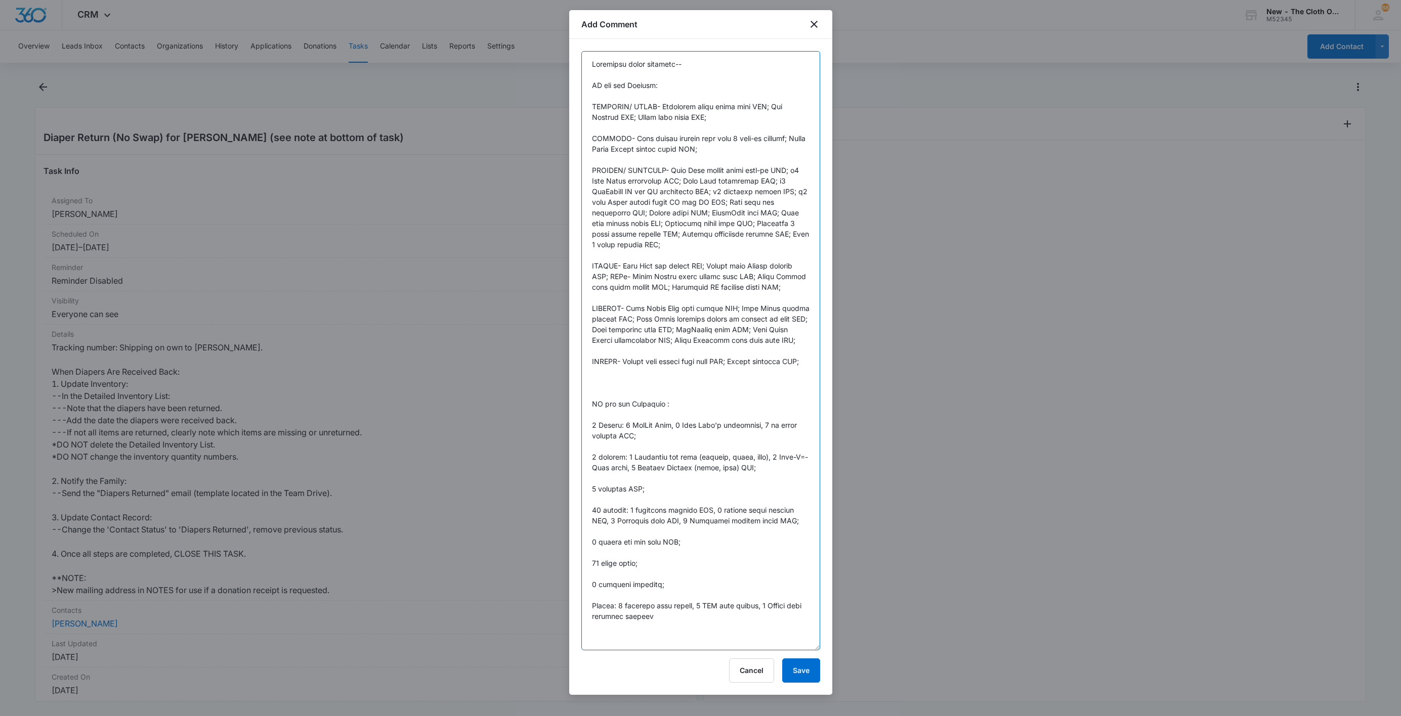
drag, startPoint x: 815, startPoint y: 111, endPoint x: 797, endPoint y: 648, distance: 537.0
click at [797, 648] on textarea at bounding box center [700, 350] width 239 height 599
type textarea "Returning items expected-- OS pkg for Ariella: PREFOLDS/ FLATS- Clotheeze large…"
click at [751, 678] on button "Cancel" at bounding box center [751, 671] width 45 height 24
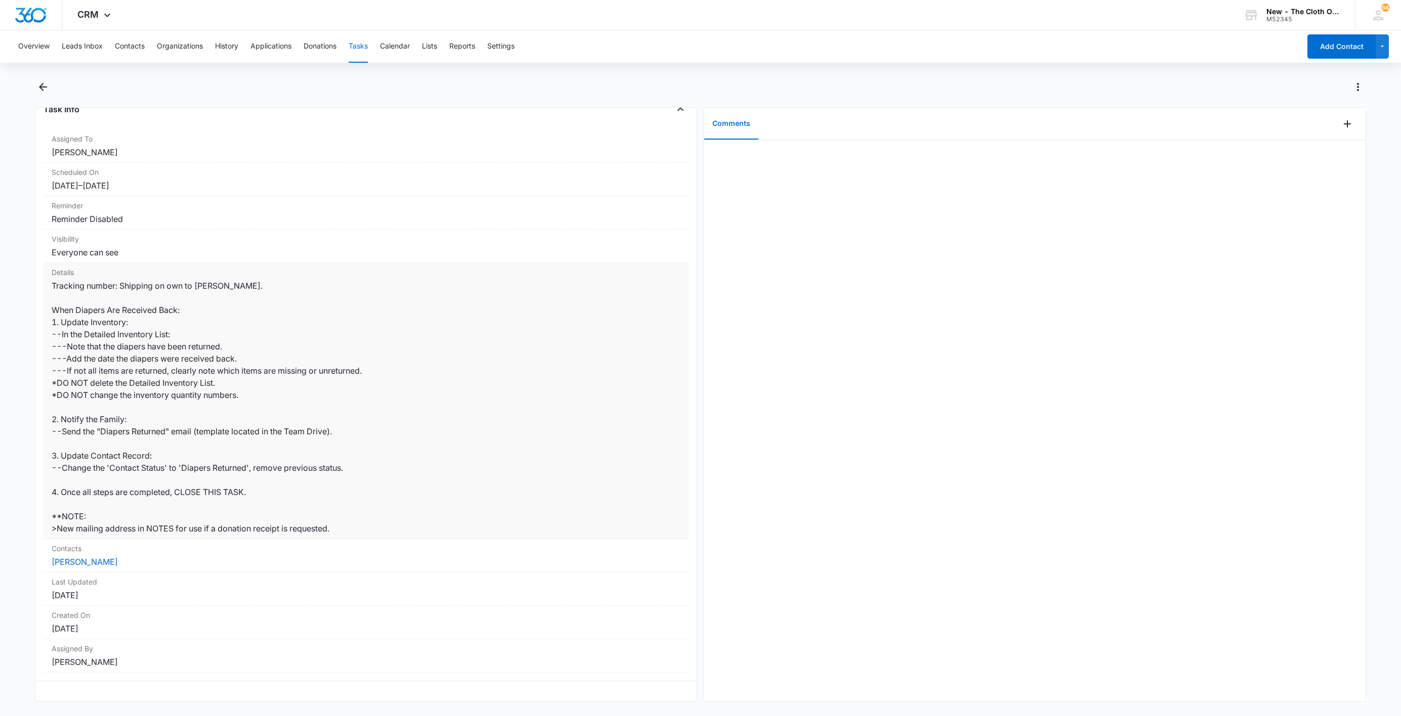
scroll to position [0, 0]
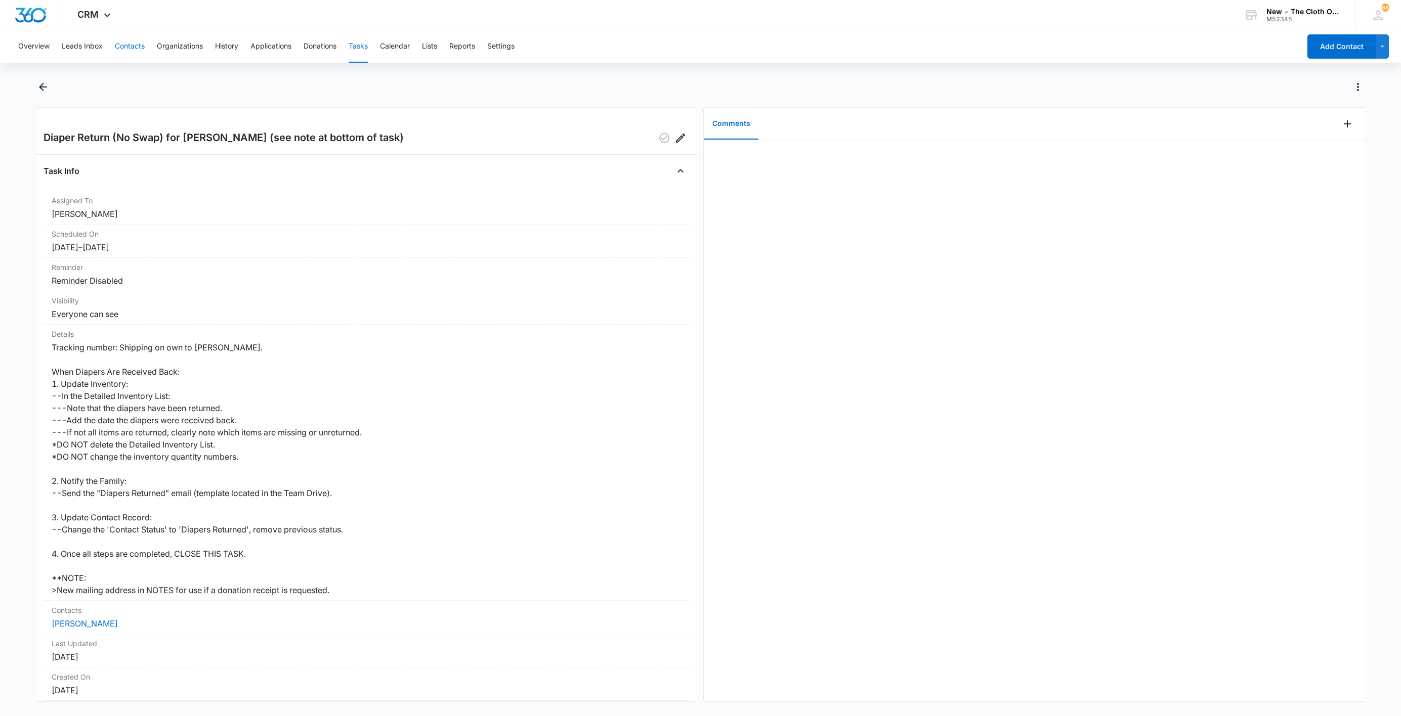
click at [125, 46] on button "Contacts" at bounding box center [130, 46] width 30 height 32
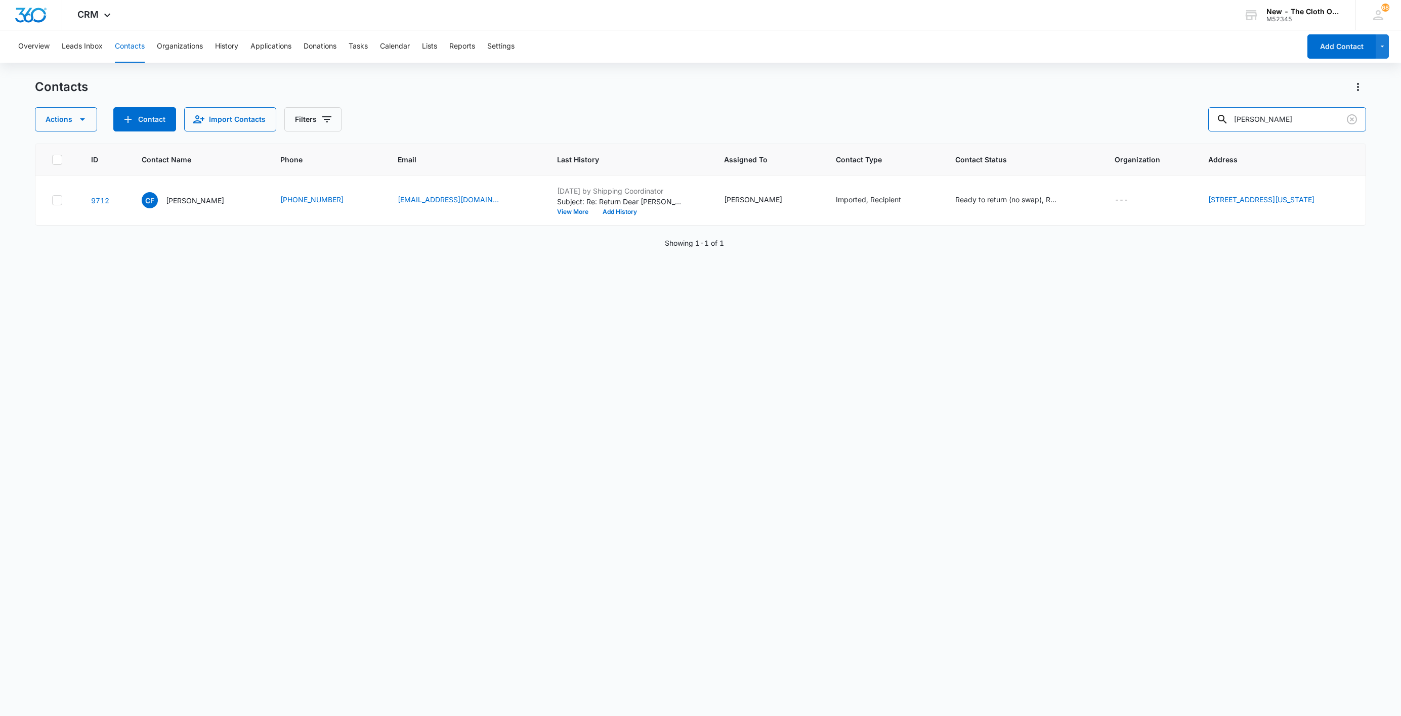
drag, startPoint x: 1328, startPoint y: 120, endPoint x: 1045, endPoint y: 117, distance: 283.8
click at [1048, 115] on div "Actions Contact Import Contacts Filters consepcion figueroa" at bounding box center [700, 119] width 1331 height 24
paste input "laura_vera27@yahoo.com"
type input "laura_vera27@yahoo.com"
click at [179, 199] on p "Laura Garcia - OR" at bounding box center [203, 200] width 77 height 11
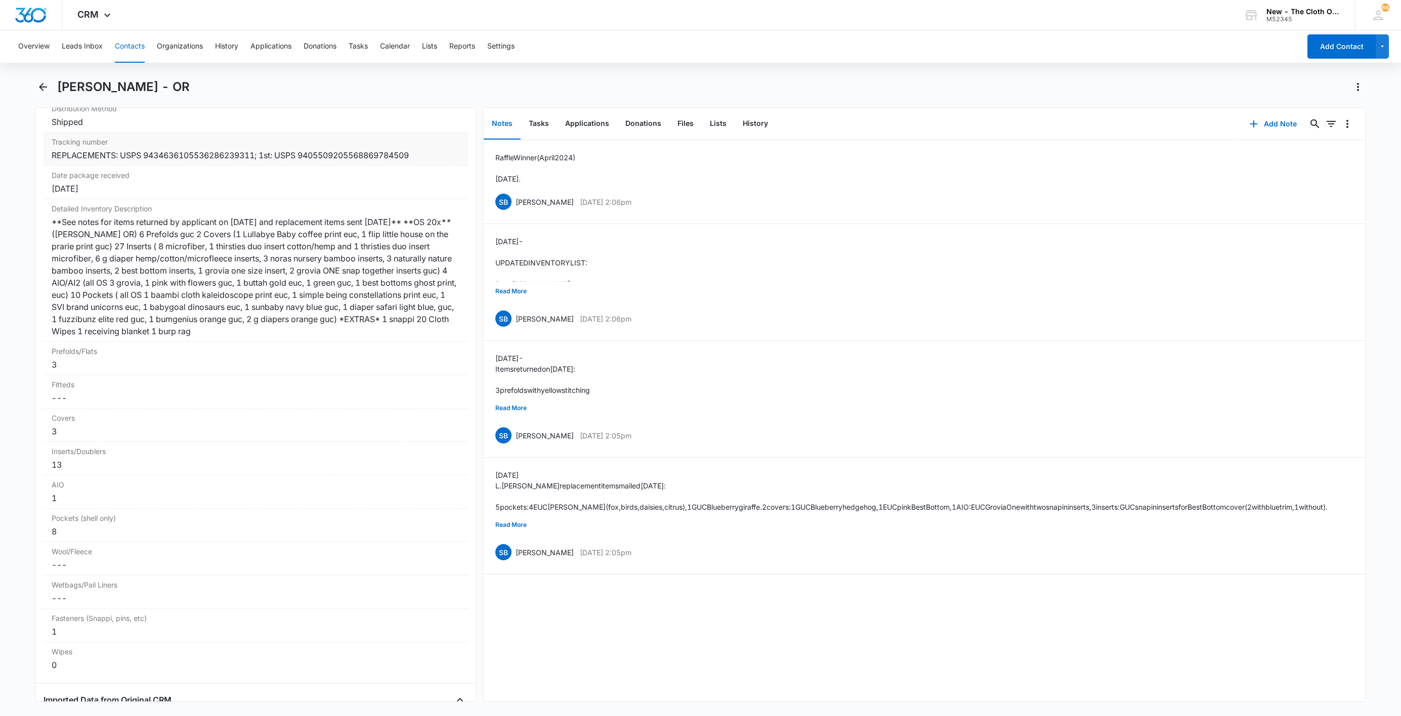
scroll to position [2200, 0]
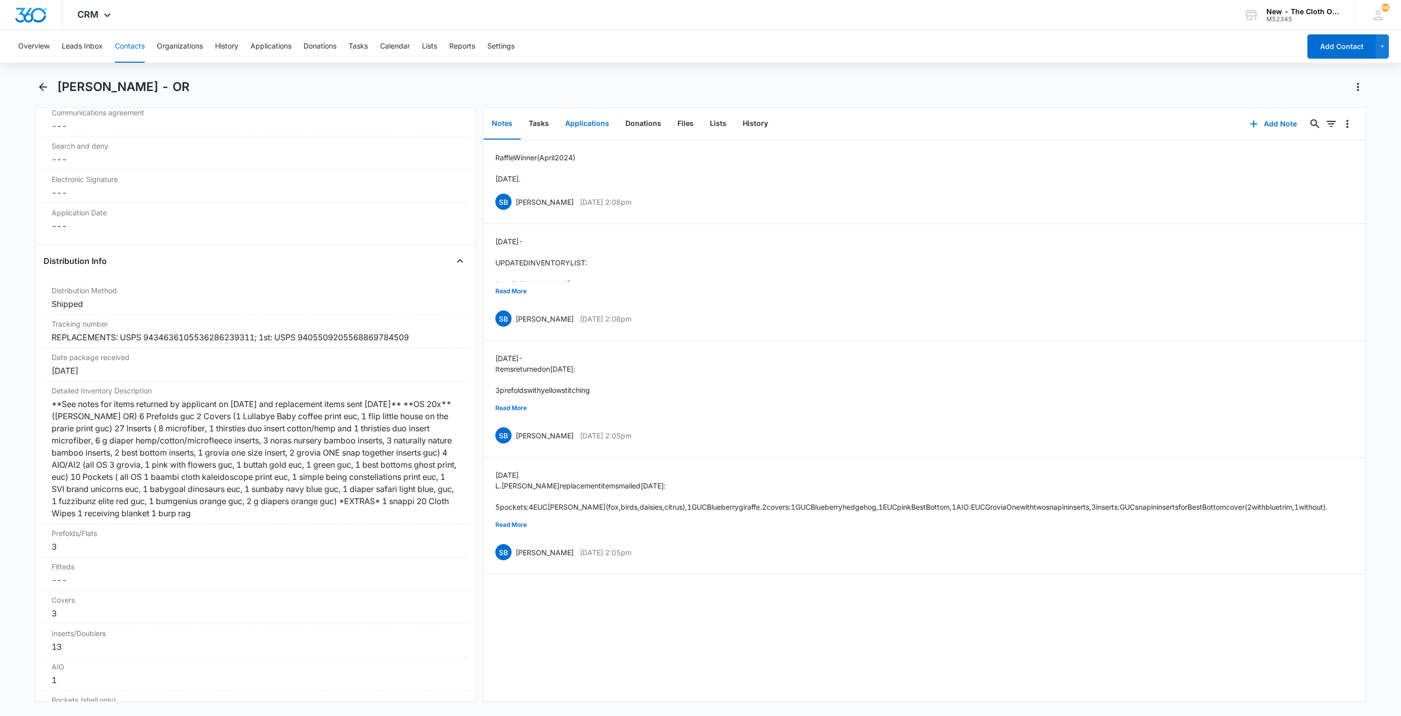
click at [586, 121] on button "Applications" at bounding box center [587, 123] width 60 height 31
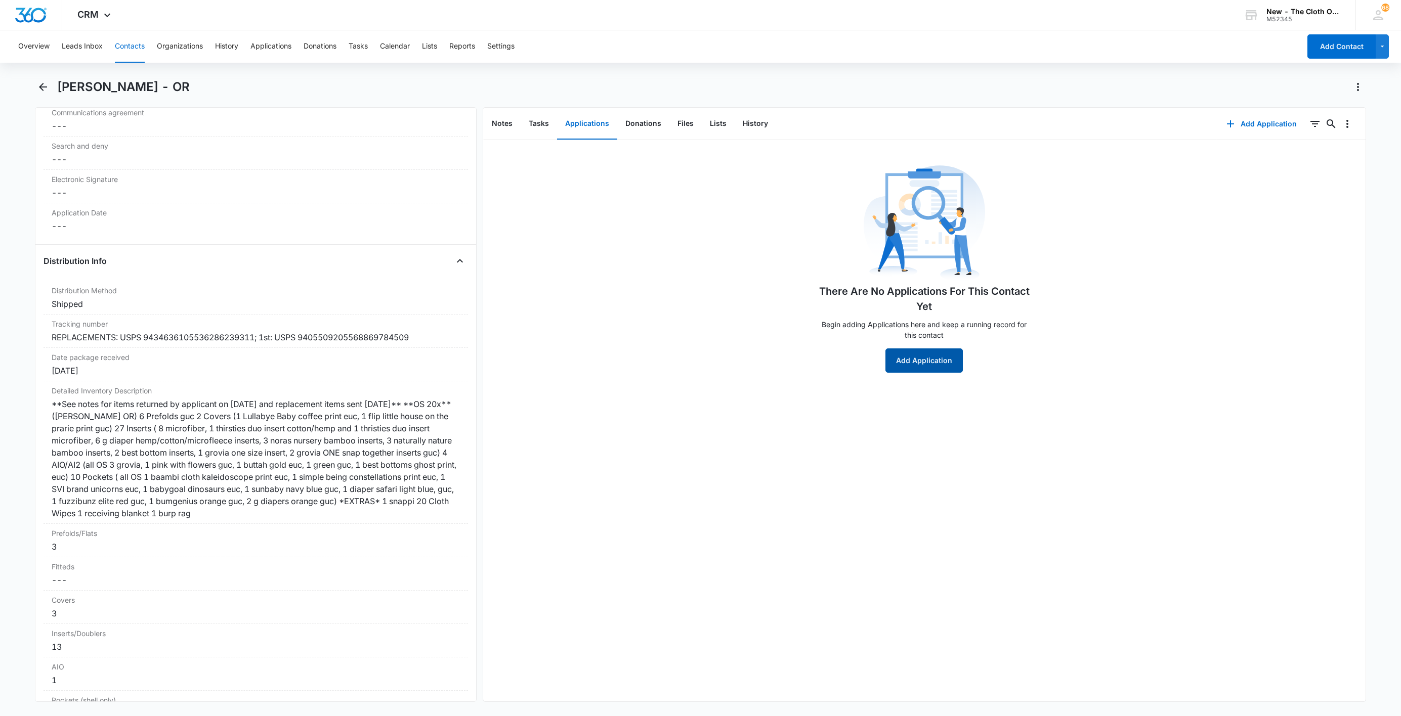
click at [923, 351] on button "Add Application" at bounding box center [923, 361] width 77 height 24
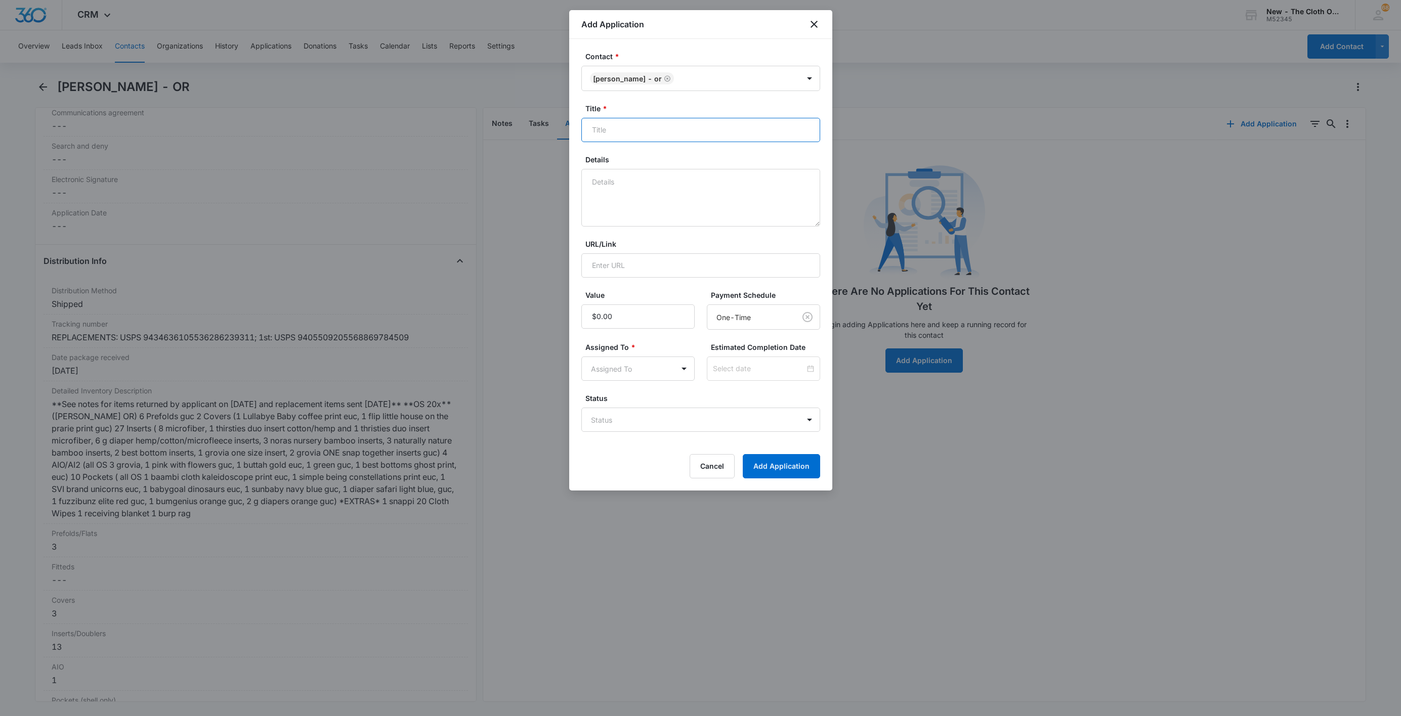
click at [622, 134] on input "Title *" at bounding box center [700, 130] width 239 height 24
type input "ret"
click at [684, 452] on form "Contact * Laura Garcia - OR Title * ret Details URL/Link Value Payment Schedule…" at bounding box center [700, 264] width 239 height 427
click at [703, 461] on button "Cancel" at bounding box center [711, 466] width 45 height 24
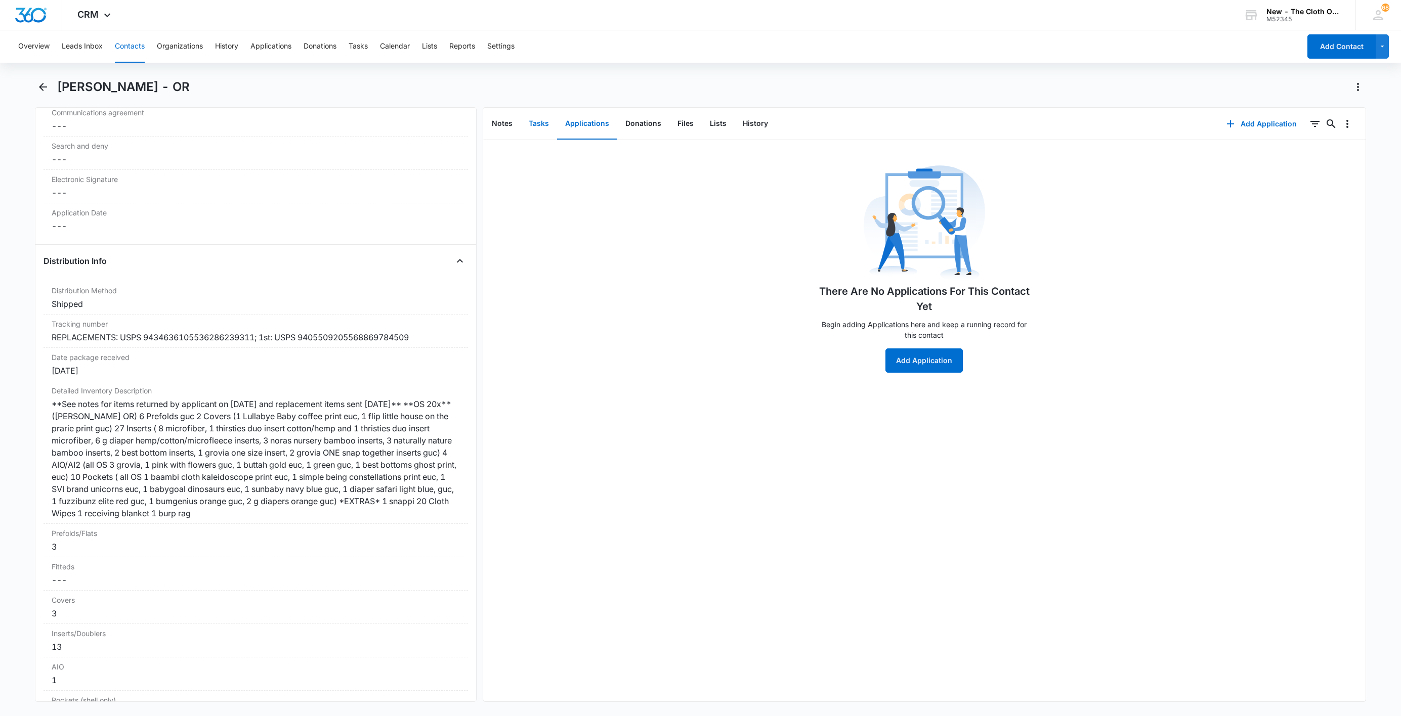
click at [542, 126] on button "Tasks" at bounding box center [538, 123] width 36 height 31
click at [925, 345] on button "Add Task" at bounding box center [924, 345] width 54 height 24
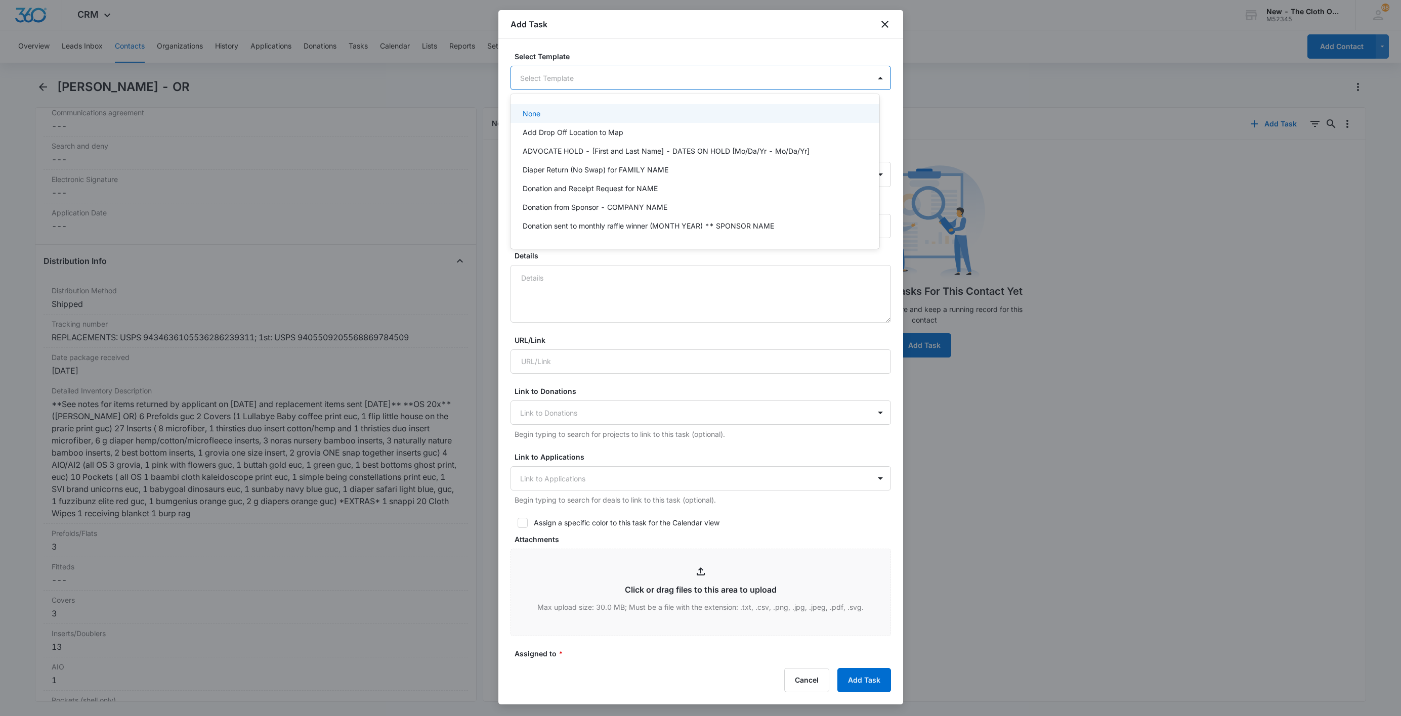
click at [581, 71] on body "CRM Apps Reputation Websites Forms CRM Email Social Shop Payments POS Ads Intel…" at bounding box center [700, 358] width 1401 height 716
type input "ret"
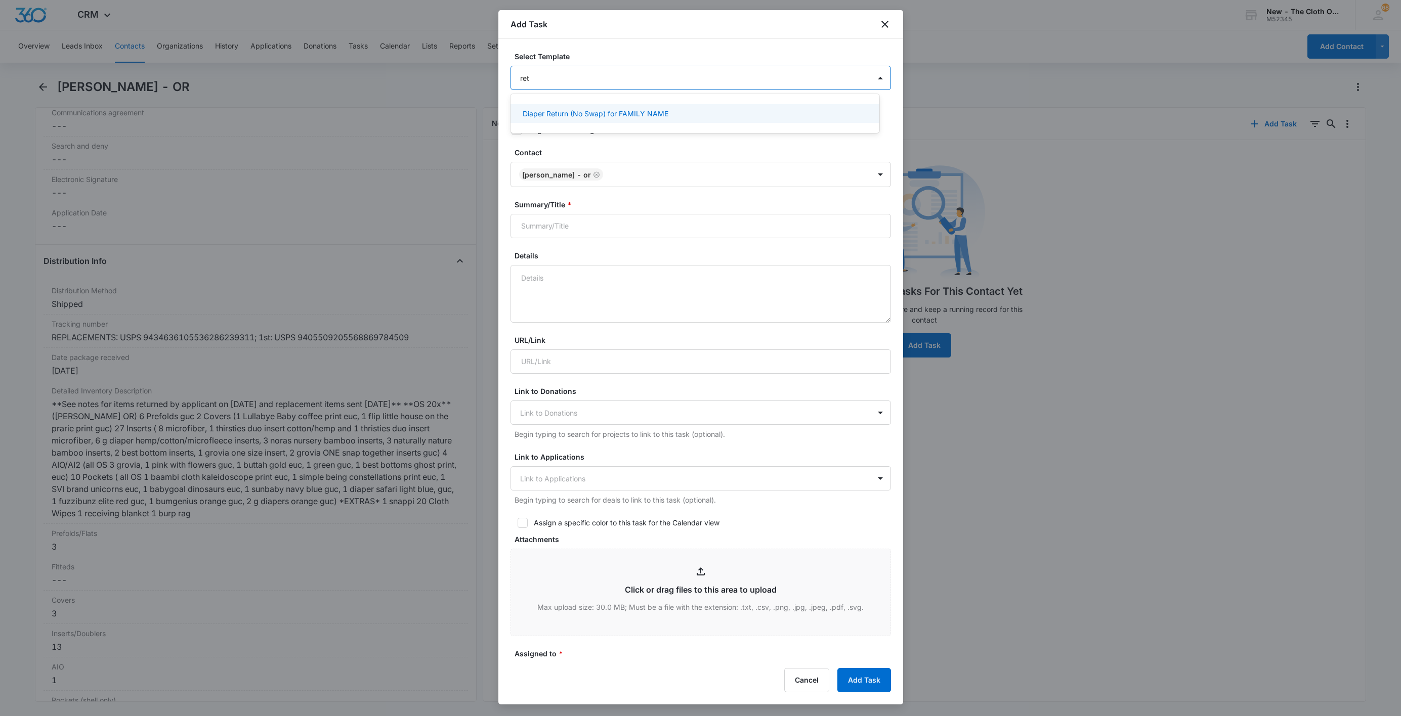
click at [560, 106] on div "Diaper Return (No Swap) for FAMILY NAME" at bounding box center [694, 113] width 369 height 19
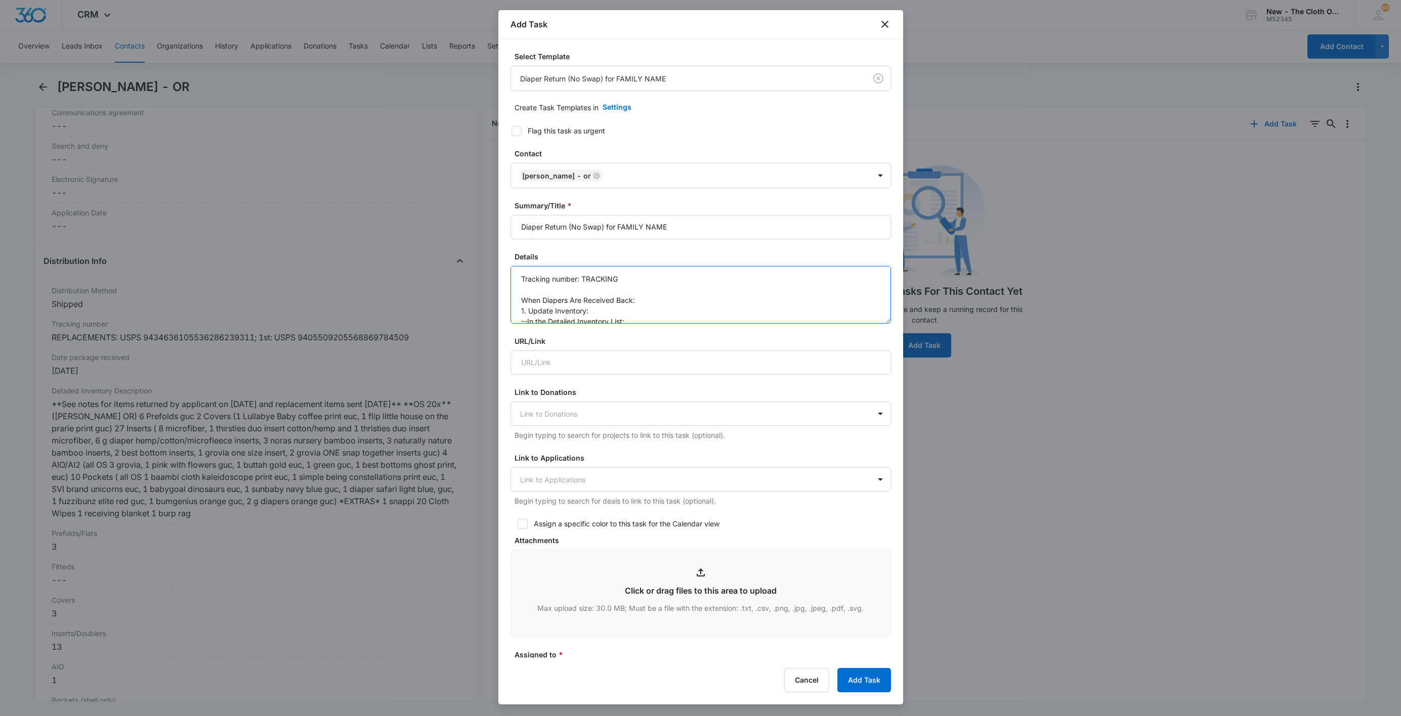
drag, startPoint x: 582, startPoint y: 278, endPoint x: 680, endPoint y: 292, distance: 99.6
click at [680, 292] on textarea "Tracking number: TRACKING When Diapers Are Received Back: 1. Update Inventory: …" at bounding box center [700, 295] width 380 height 58
paste textarea "1ZJ85K270321531668"
type textarea "Tracking number: 1ZJ85K270321531668 When Diapers Are Received Back: 1. Update I…"
drag, startPoint x: 676, startPoint y: 228, endPoint x: 619, endPoint y: 246, distance: 59.5
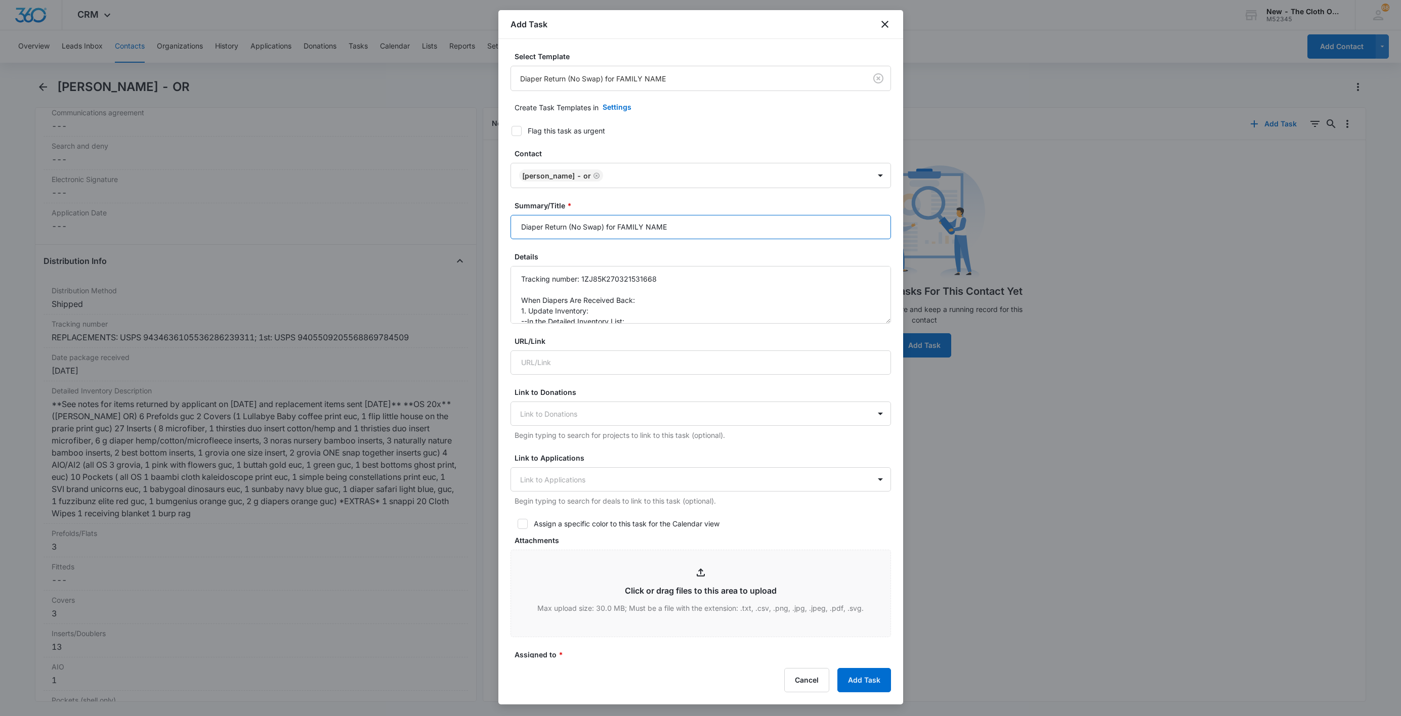
click at [619, 246] on form "Select Template Diaper Return (No Swap) for FAMILY NAME Create Task Templates i…" at bounding box center [700, 494] width 380 height 886
type input "Diaper Return (No Swap) for Laura Garcia of OR"
click at [754, 324] on textarea "Tracking number: 1ZJ85K270321531668 When Diapers Are Received Back: 1. Update I…" at bounding box center [700, 295] width 380 height 58
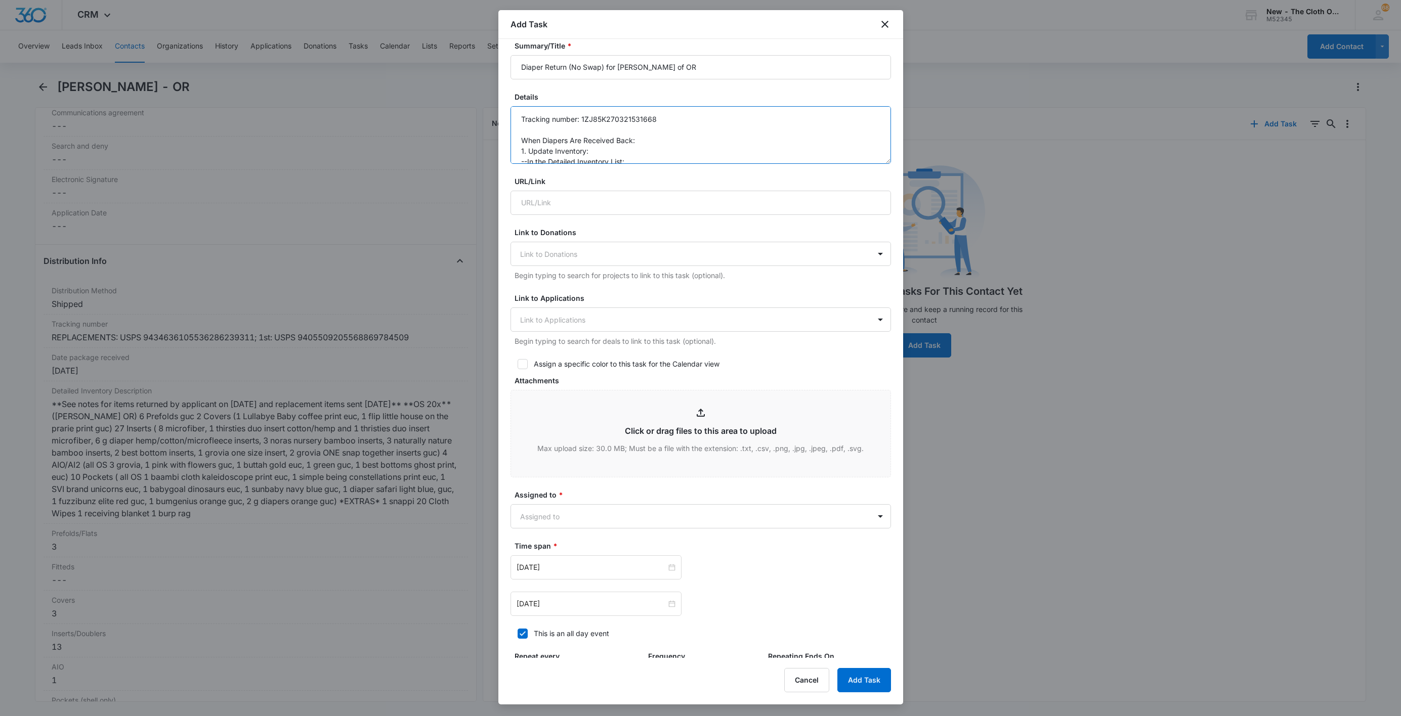
scroll to position [293, 0]
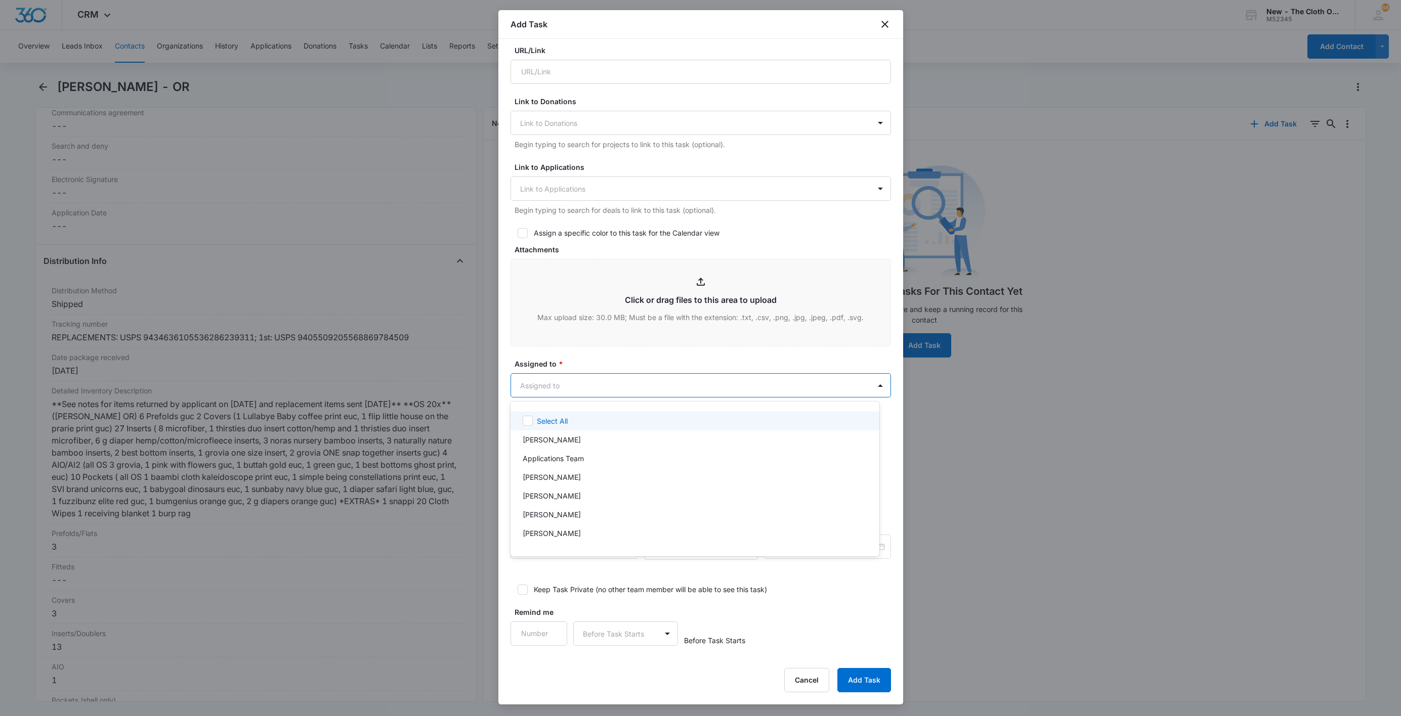
click at [539, 382] on body "CRM Apps Reputation Websites Forms CRM Email Social Shop Payments POS Ads Intel…" at bounding box center [700, 358] width 1401 height 716
type input "chey"
click at [603, 359] on div at bounding box center [700, 358] width 1401 height 716
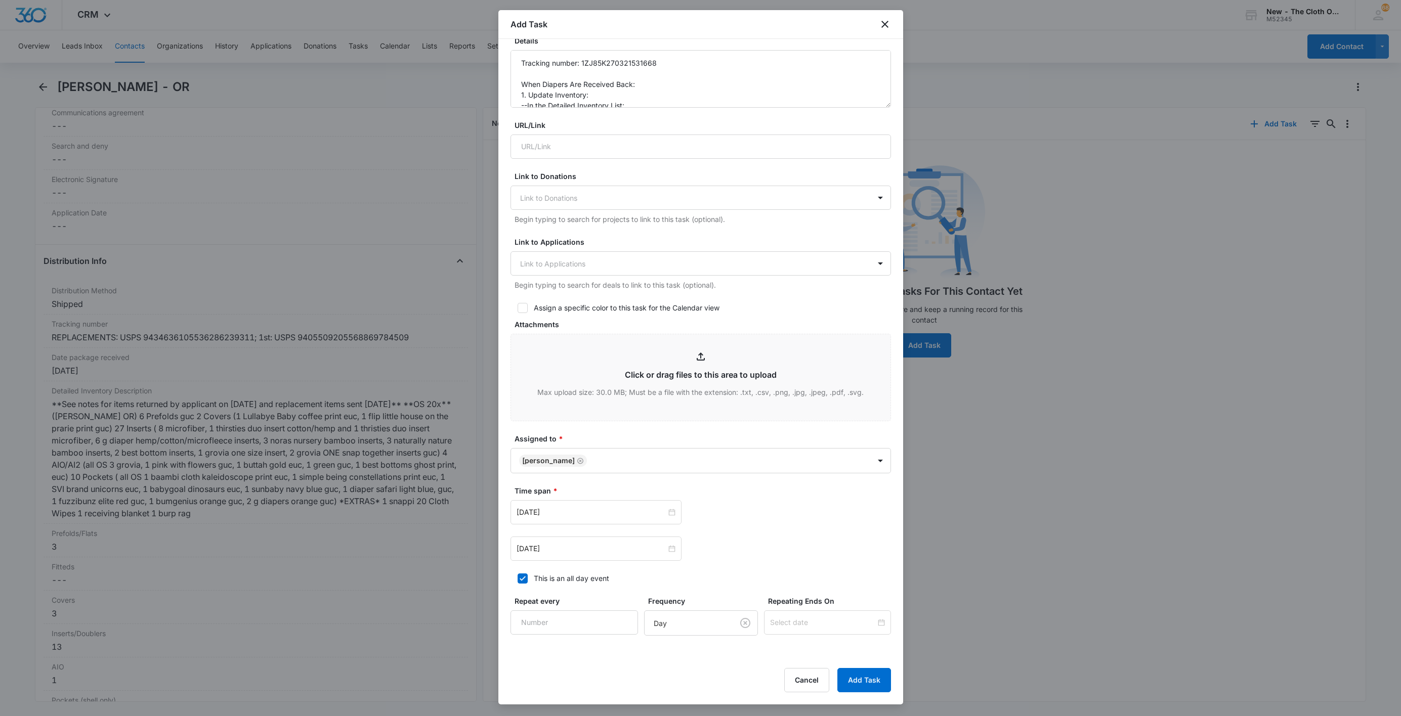
scroll to position [0, 0]
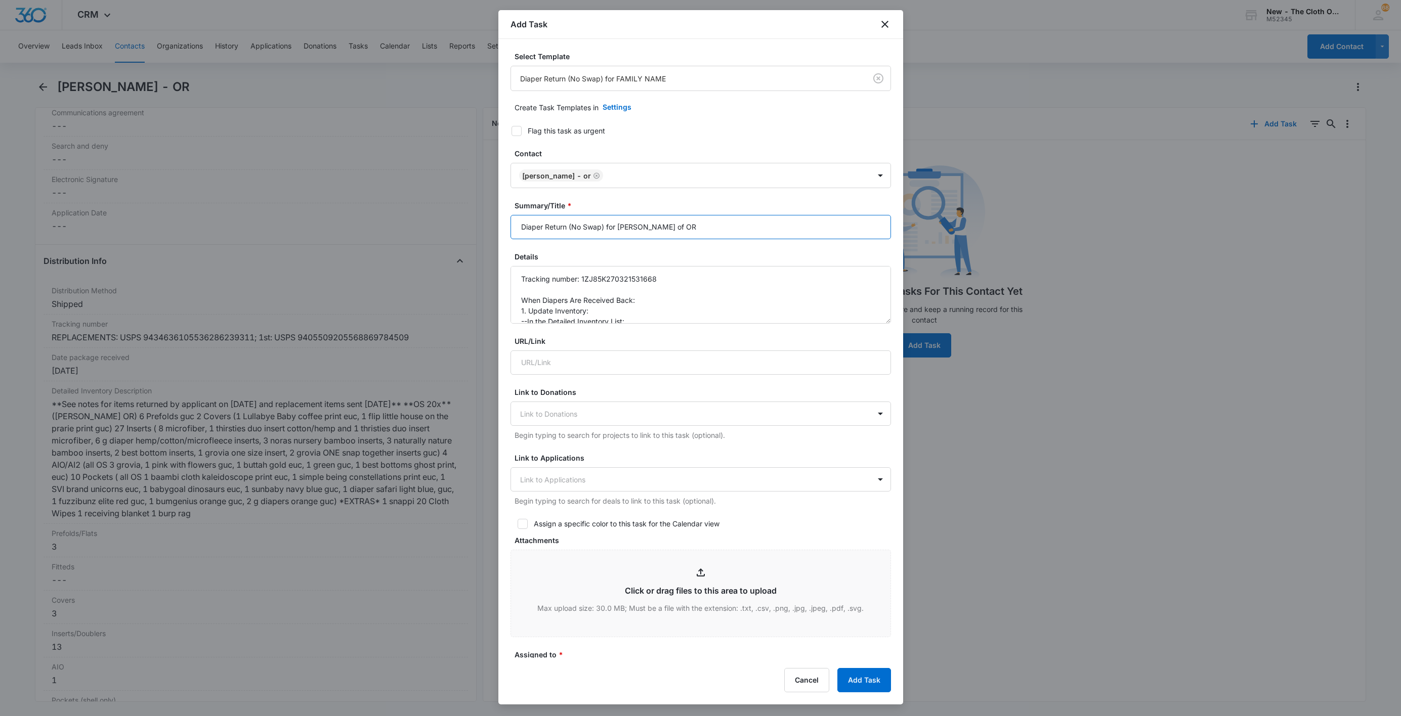
drag, startPoint x: 639, startPoint y: 225, endPoint x: 714, endPoint y: 236, distance: 75.7
click at [714, 236] on input "Diaper Return (No Swap) for Laura Garcia of OR" at bounding box center [700, 227] width 380 height 24
click at [756, 292] on textarea "Tracking number: 1ZJ85K270321531668 When Diapers Are Received Back: 1. Update I…" at bounding box center [700, 295] width 380 height 58
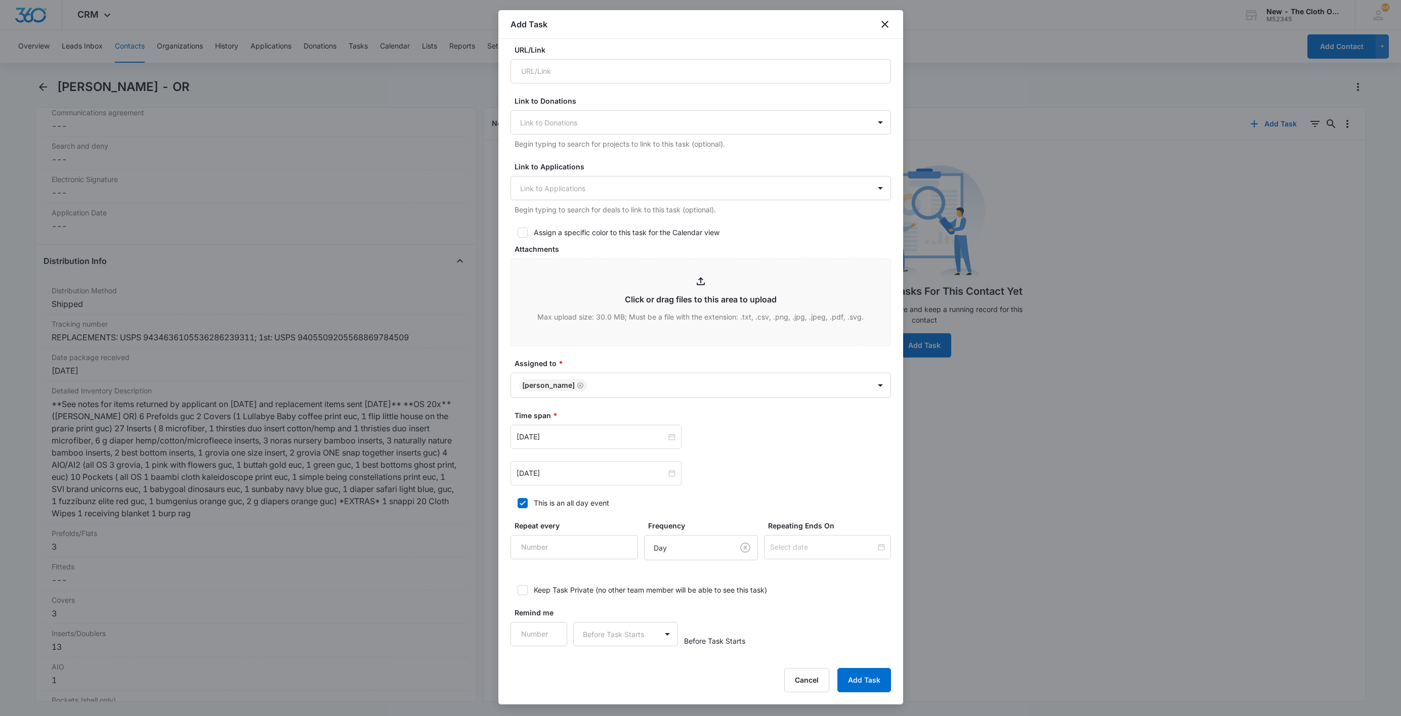
scroll to position [294, 0]
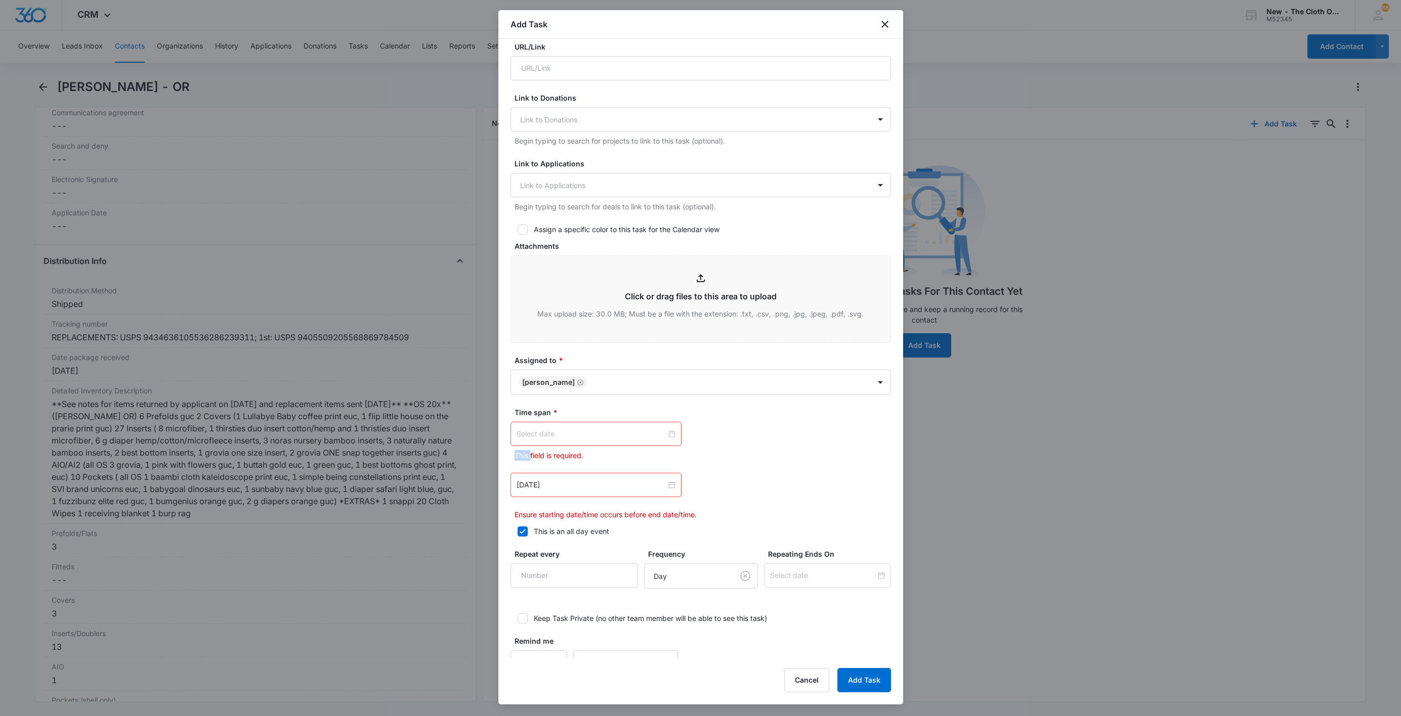
click at [665, 436] on div at bounding box center [595, 433] width 159 height 11
type input "Sep 5, 2025"
click at [586, 598] on link "Today" at bounding box center [581, 596] width 23 height 9
type input "Aug 12, 2025"
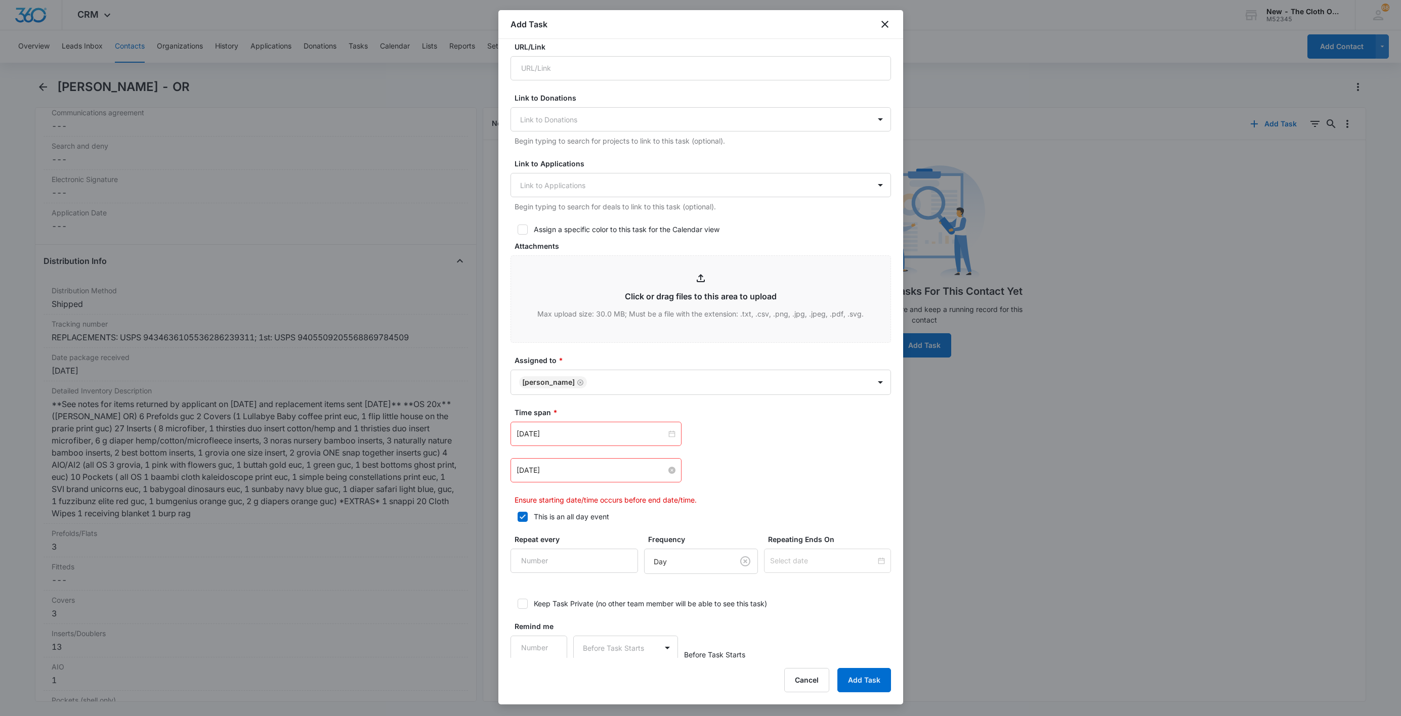
click at [662, 472] on div "Aug 1, 2025" at bounding box center [595, 470] width 159 height 11
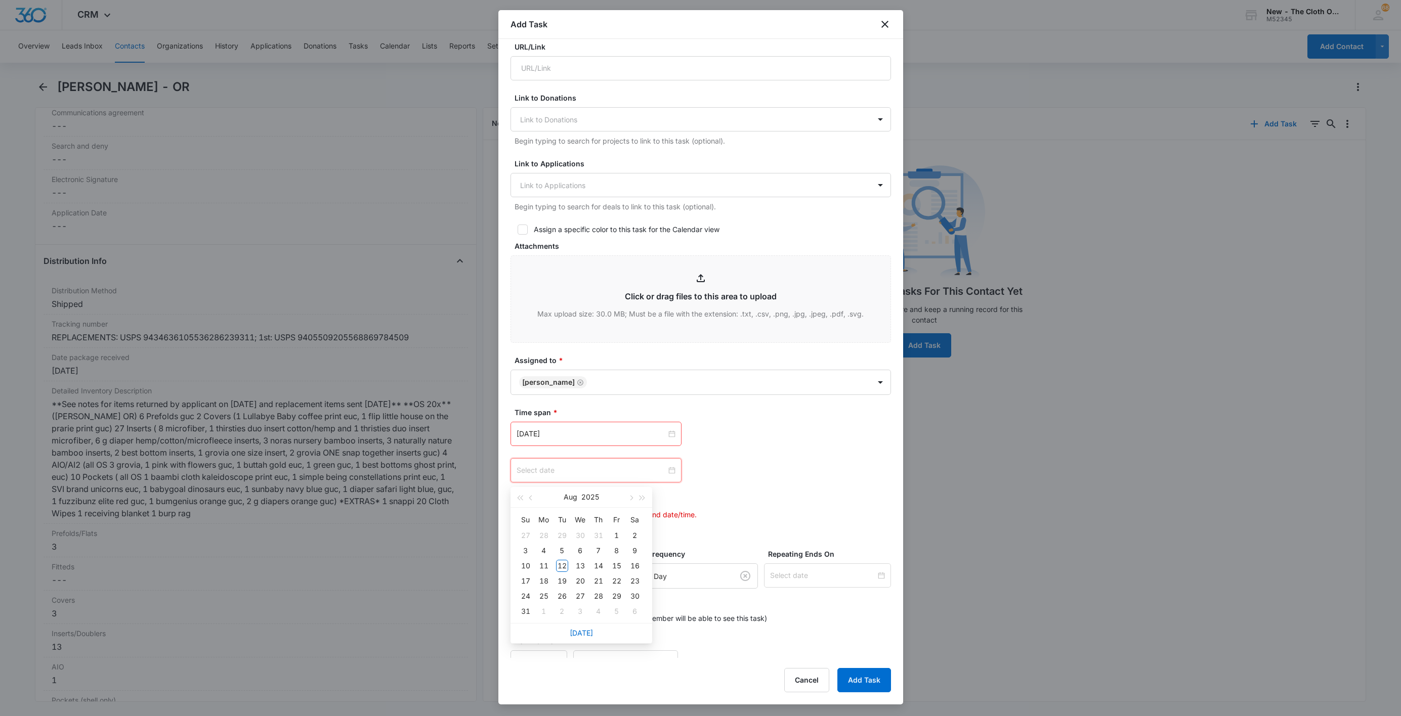
click at [664, 472] on div at bounding box center [595, 470] width 159 height 11
type input "Aug 2, 2025"
click at [633, 495] on button "button" at bounding box center [630, 497] width 11 height 20
type input "Sep 12, 2025"
click at [618, 551] on div "12" at bounding box center [617, 551] width 12 height 12
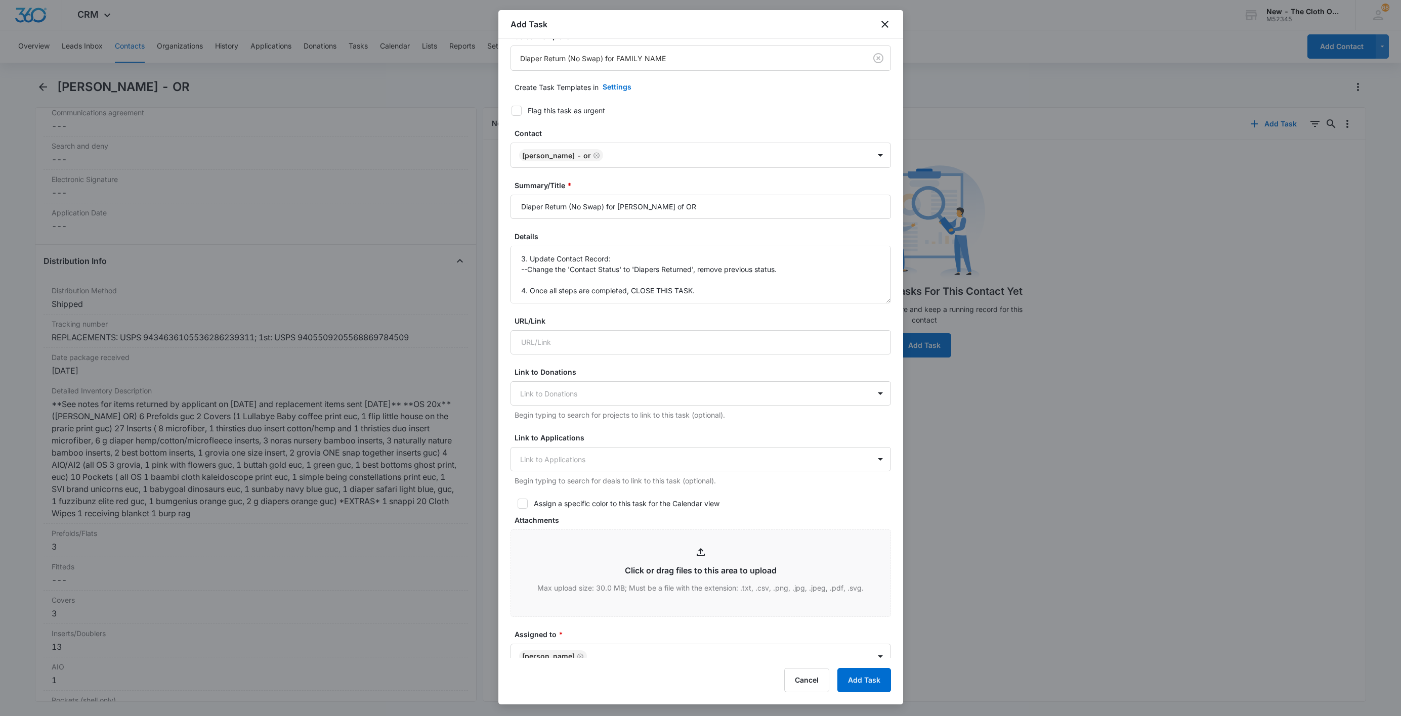
scroll to position [0, 0]
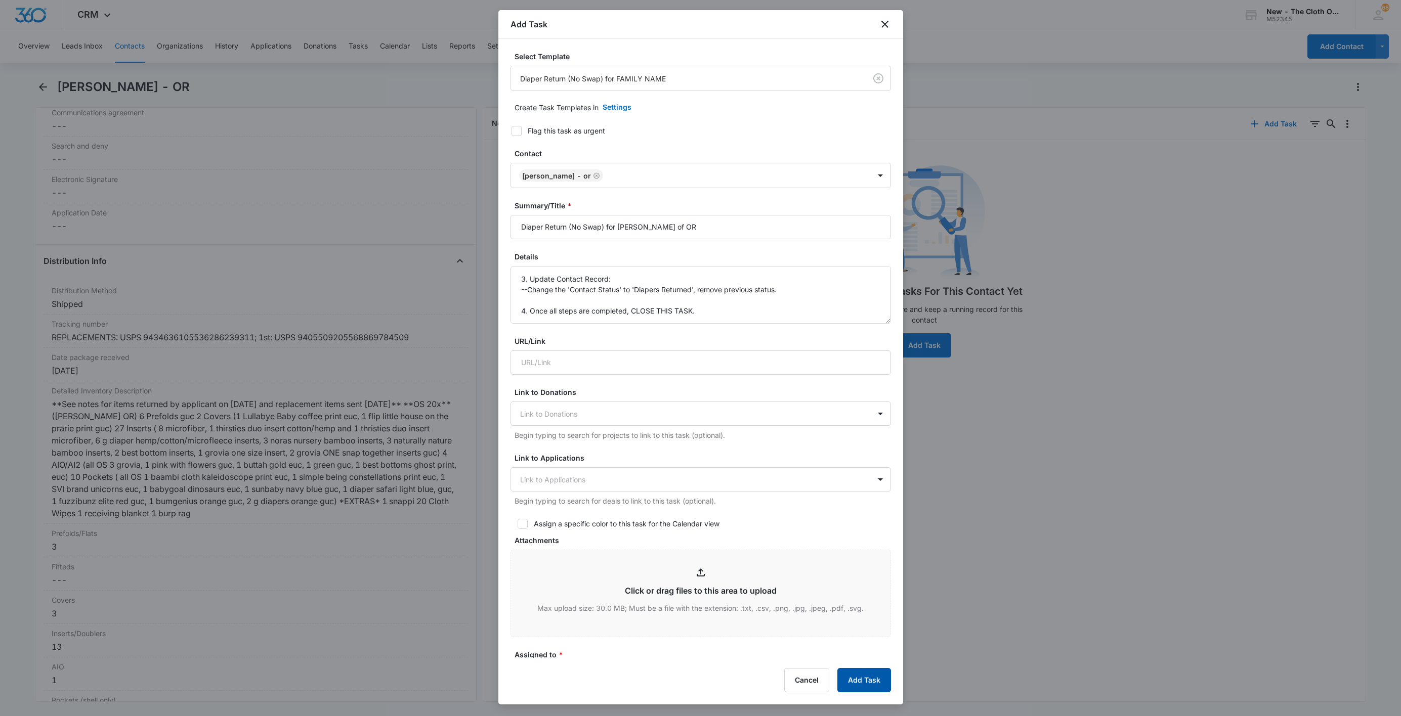
click at [878, 683] on button "Add Task" at bounding box center [864, 680] width 54 height 24
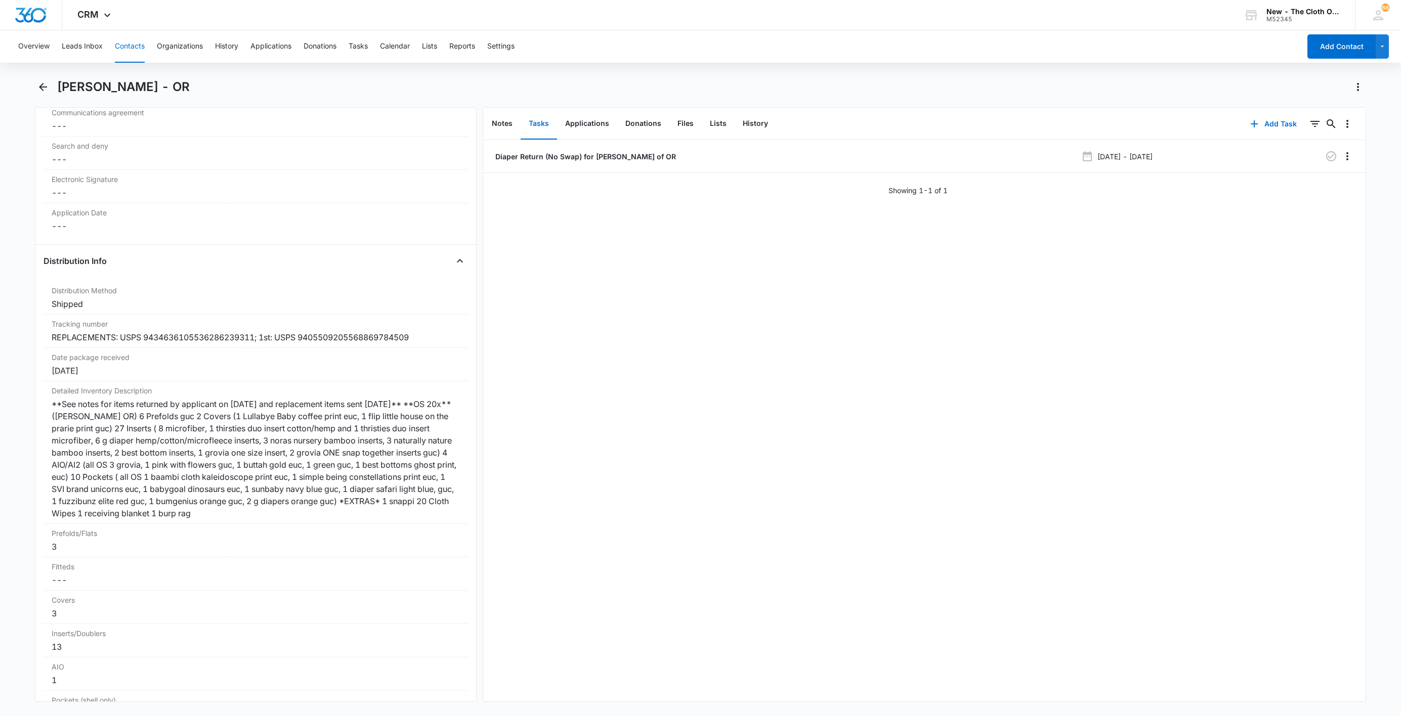
click at [129, 43] on button "Contacts" at bounding box center [130, 46] width 30 height 32
